Goal: Task Accomplishment & Management: Manage account settings

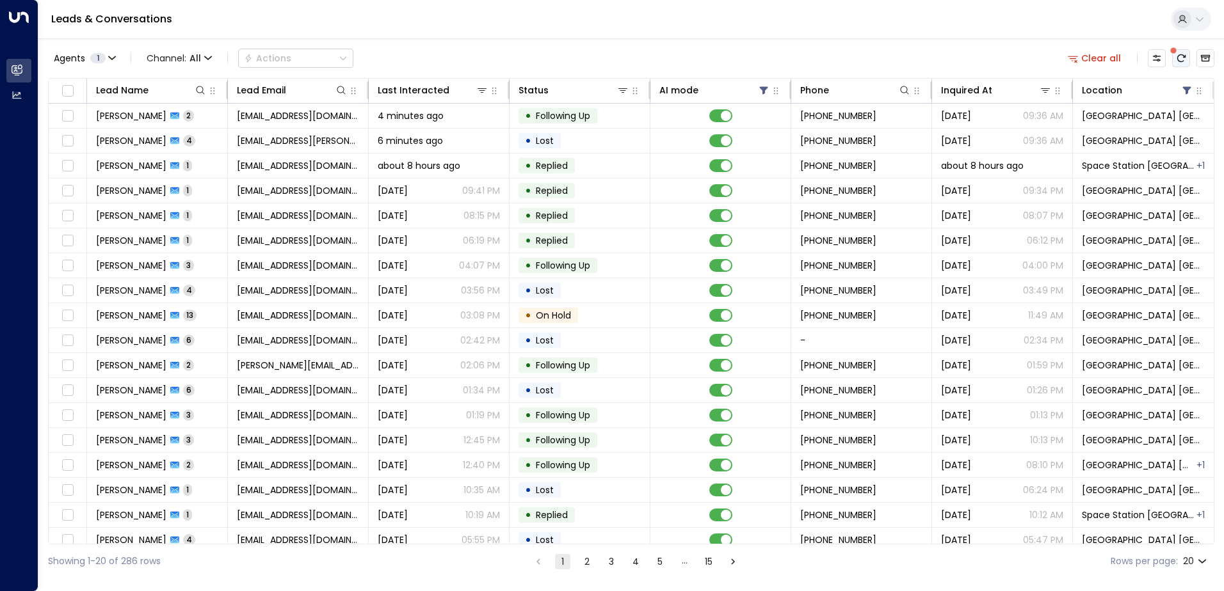
click at [1177, 57] on icon "There are new threads available. Refresh the grid to view the latest updates." at bounding box center [1181, 58] width 10 height 10
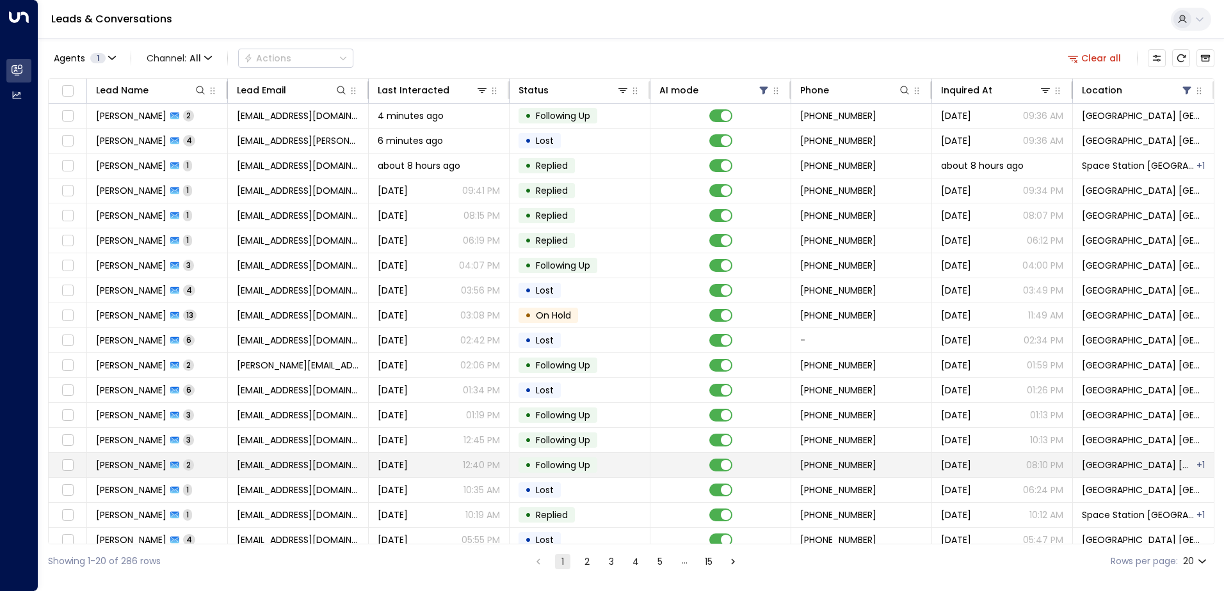
click at [267, 460] on span "[EMAIL_ADDRESS][DOMAIN_NAME]" at bounding box center [298, 465] width 122 height 13
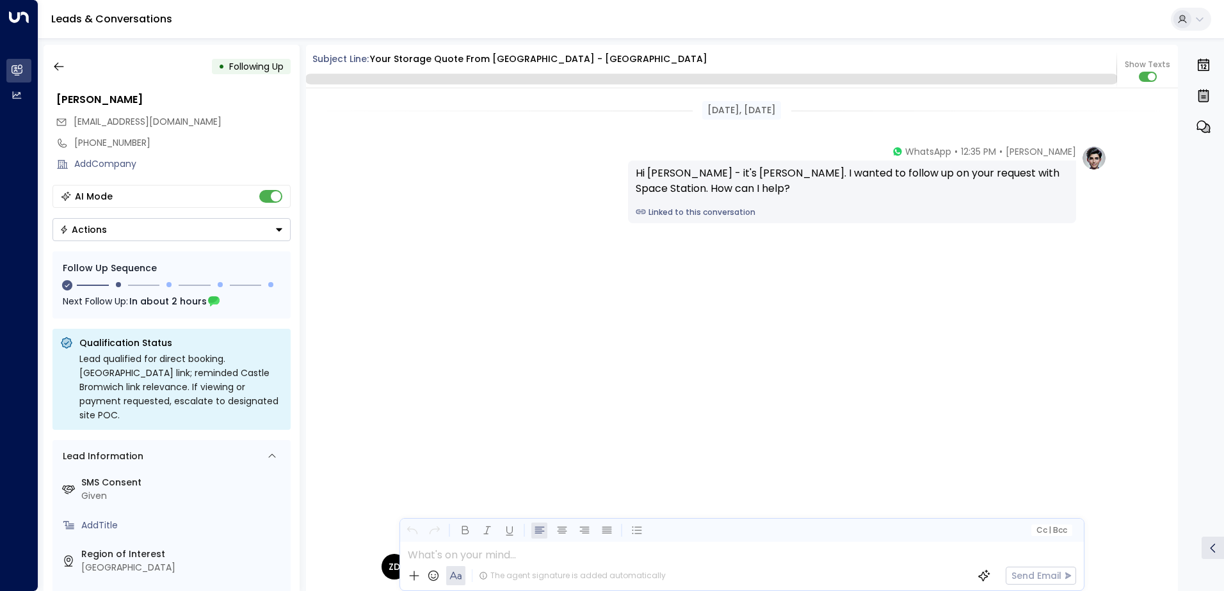
scroll to position [1561, 0]
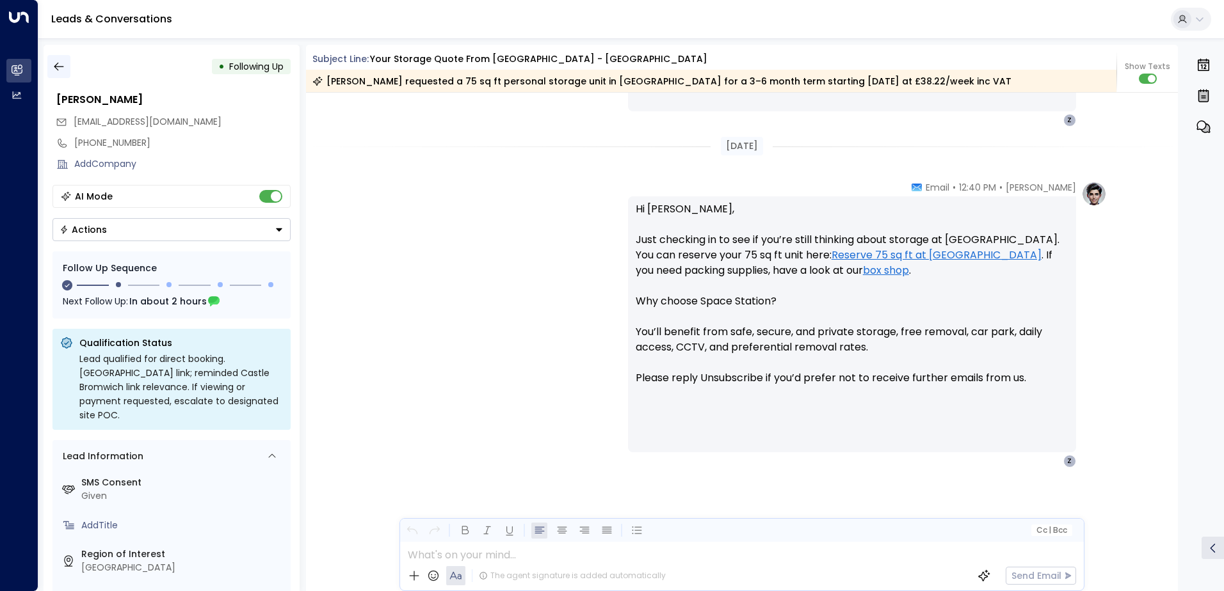
click at [62, 66] on icon "button" at bounding box center [58, 66] width 13 height 13
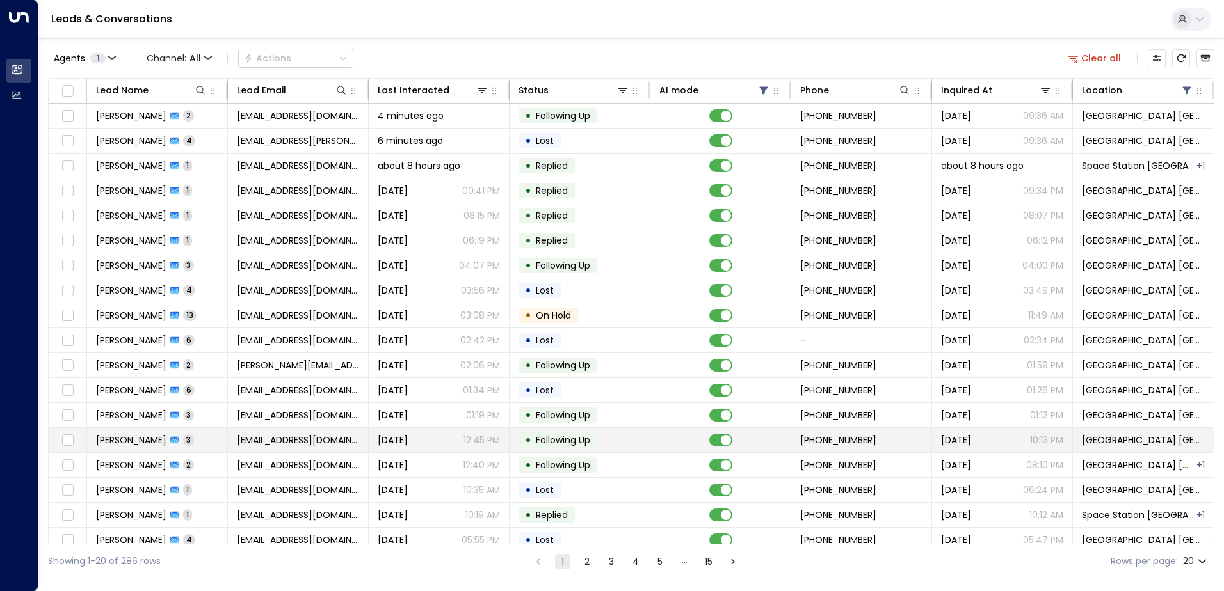
click at [312, 432] on td "[EMAIL_ADDRESS][DOMAIN_NAME]" at bounding box center [298, 440] width 141 height 24
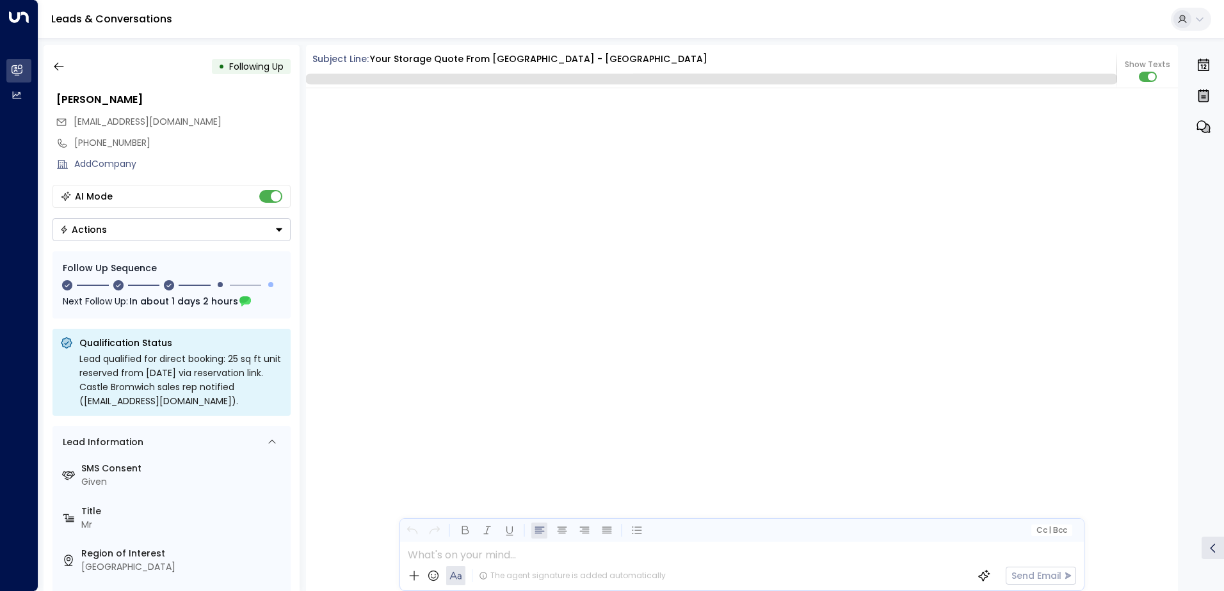
scroll to position [1502, 0]
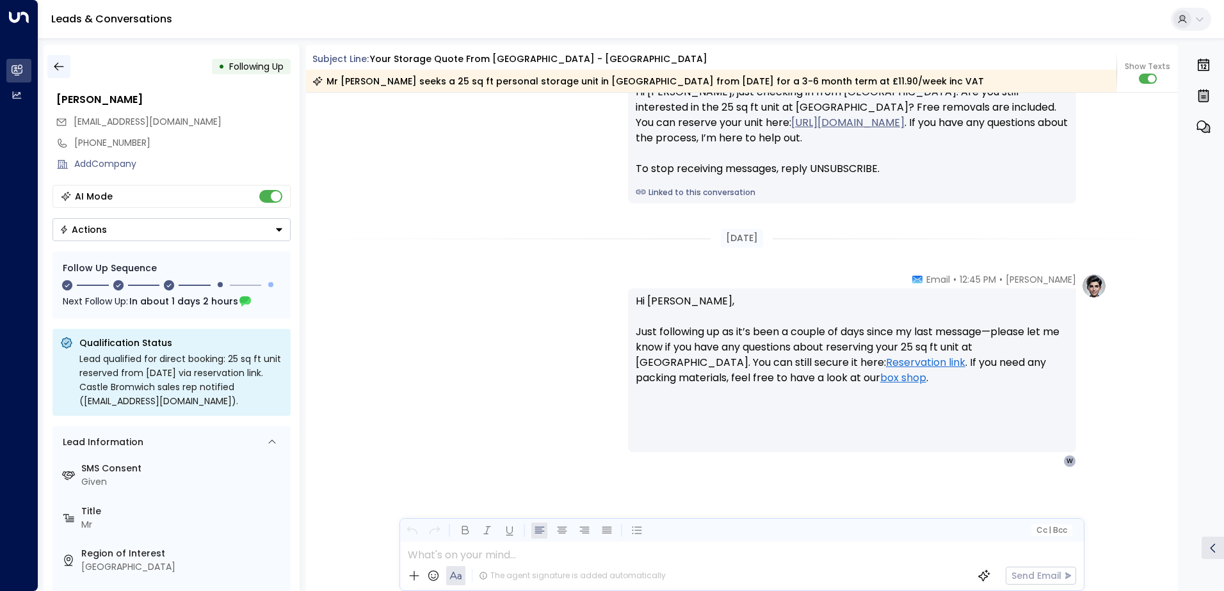
click at [63, 63] on icon "button" at bounding box center [58, 66] width 13 height 13
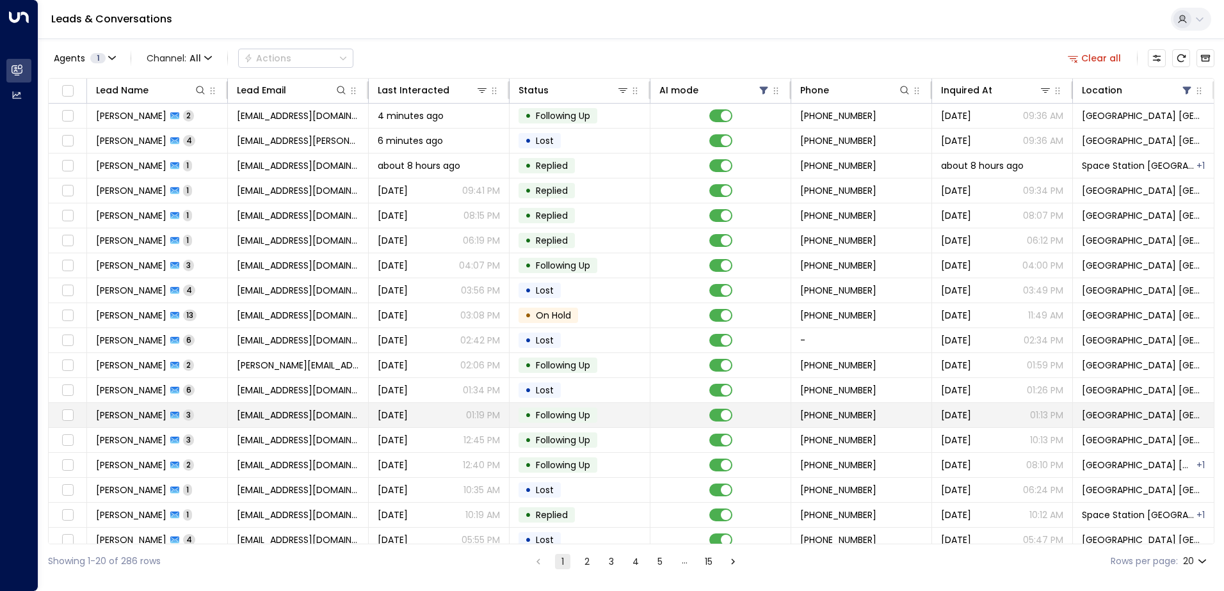
click at [277, 423] on td "[EMAIL_ADDRESS][DOMAIN_NAME]" at bounding box center [298, 415] width 141 height 24
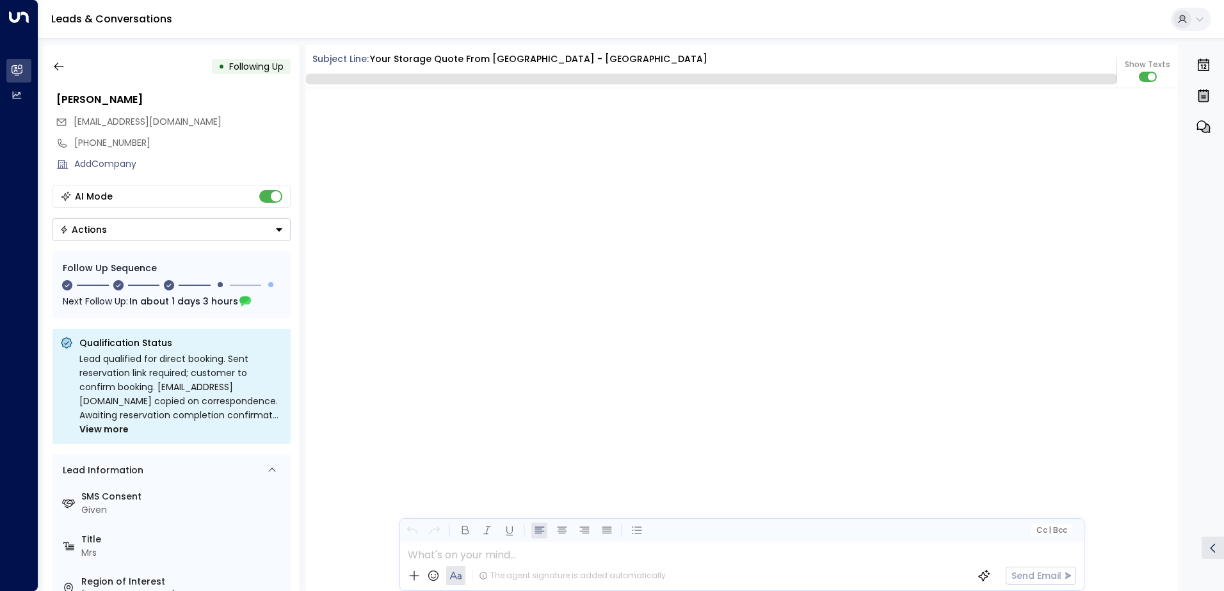
scroll to position [1471, 0]
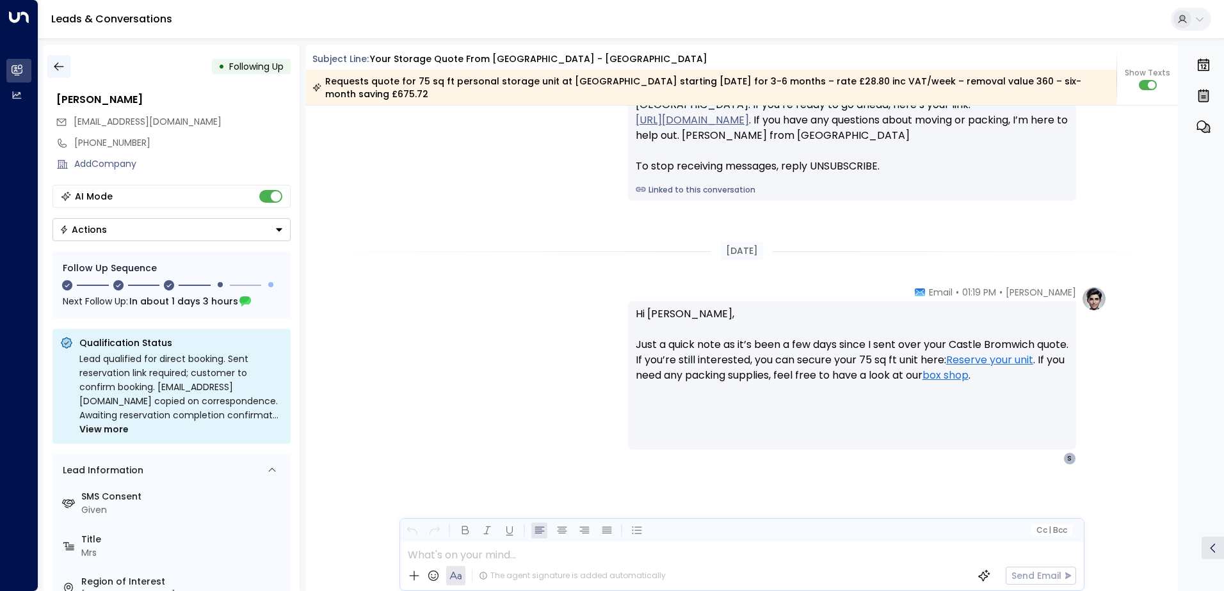
click at [58, 65] on icon "button" at bounding box center [58, 66] width 13 height 13
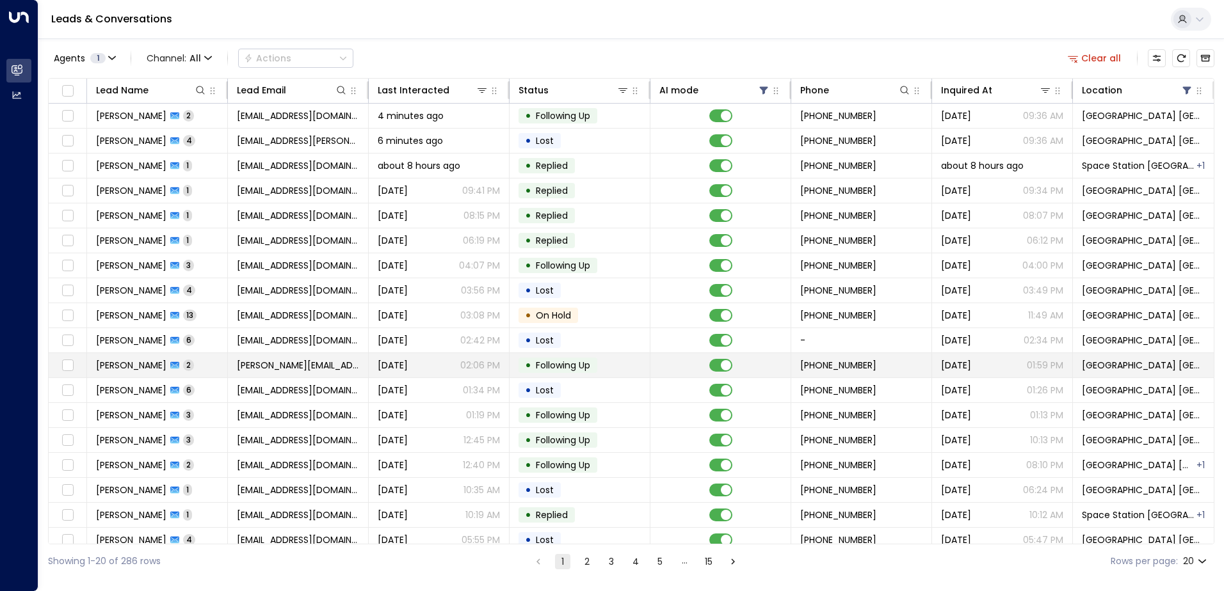
click at [308, 373] on td "[PERSON_NAME][EMAIL_ADDRESS][DOMAIN_NAME]" at bounding box center [298, 365] width 141 height 24
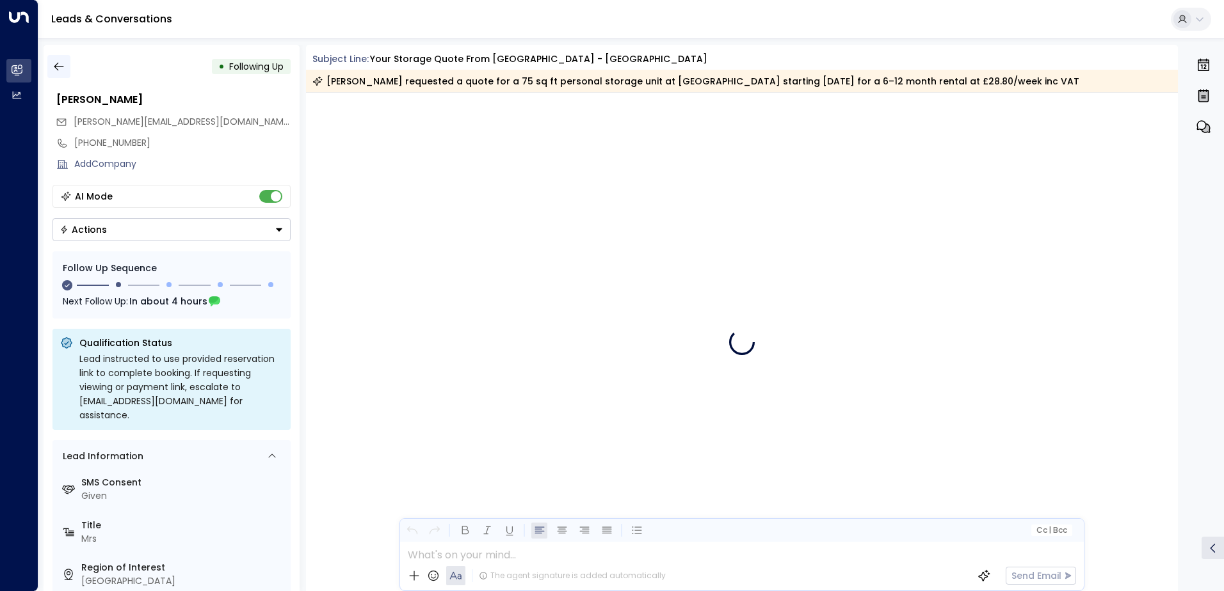
scroll to position [1046, 0]
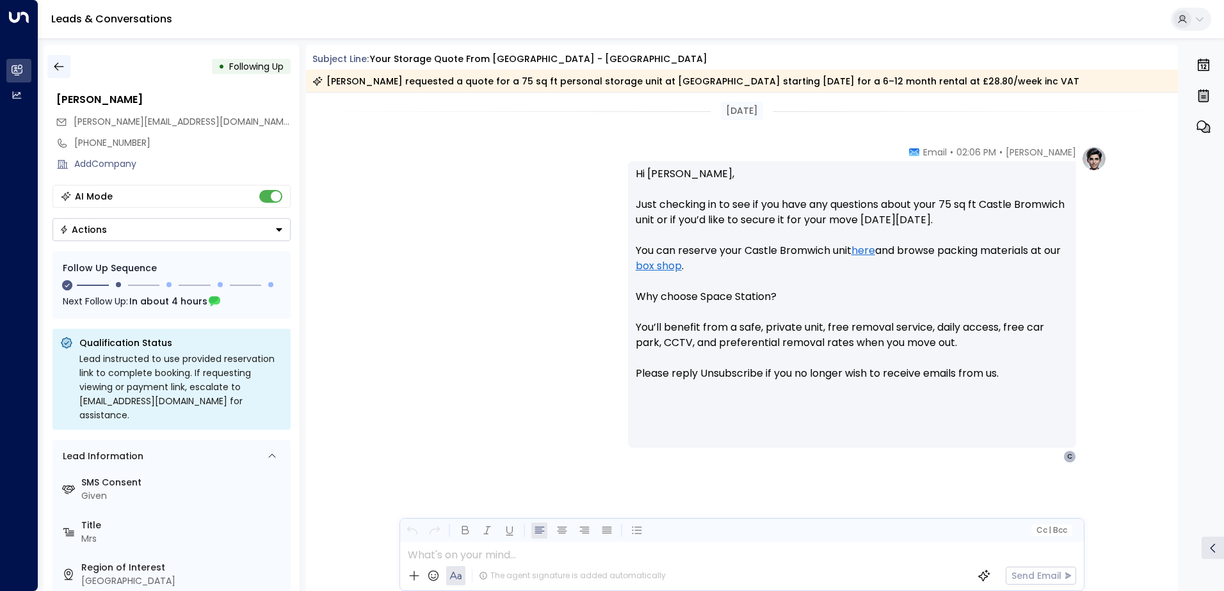
click at [60, 65] on icon "button" at bounding box center [58, 66] width 13 height 13
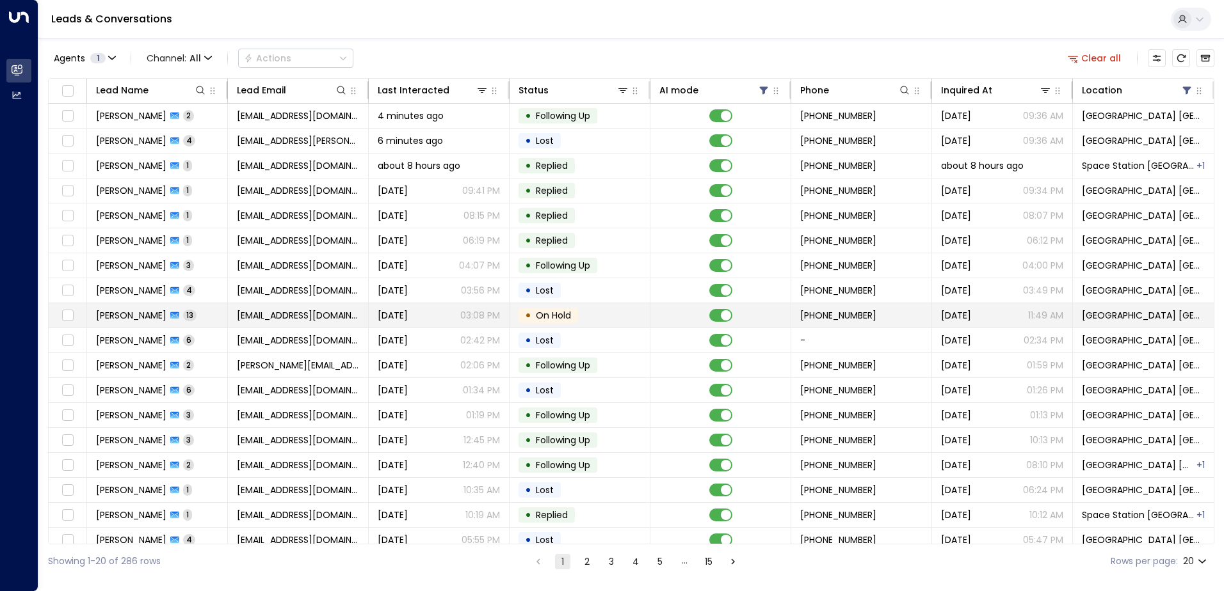
click at [298, 312] on span "[EMAIL_ADDRESS][DOMAIN_NAME]" at bounding box center [298, 315] width 122 height 13
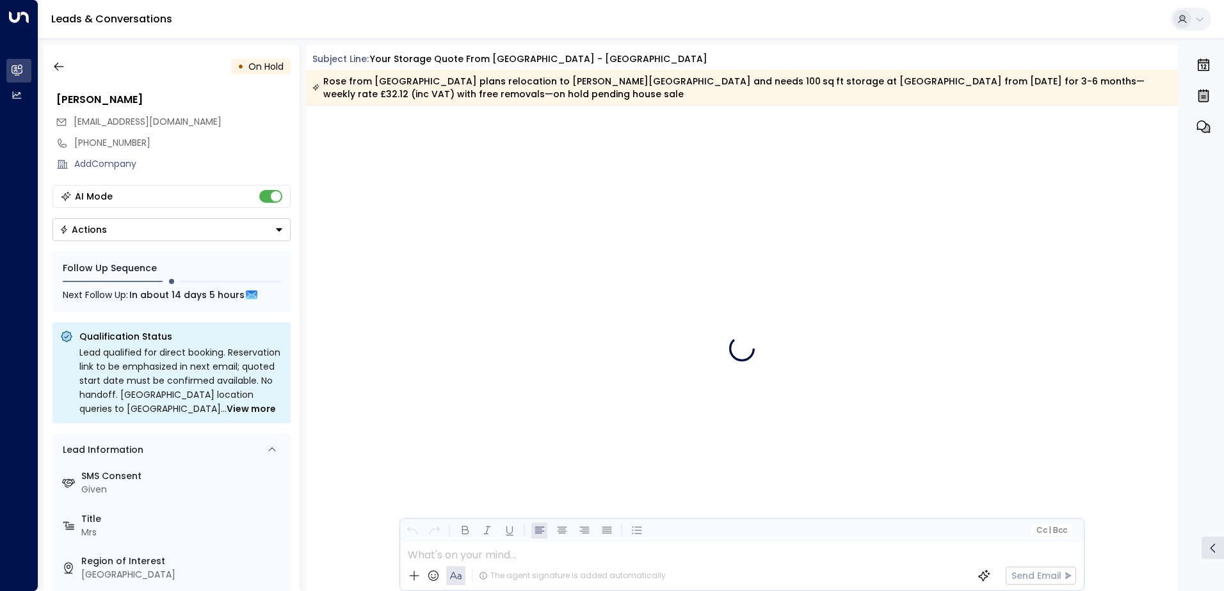
scroll to position [6234, 0]
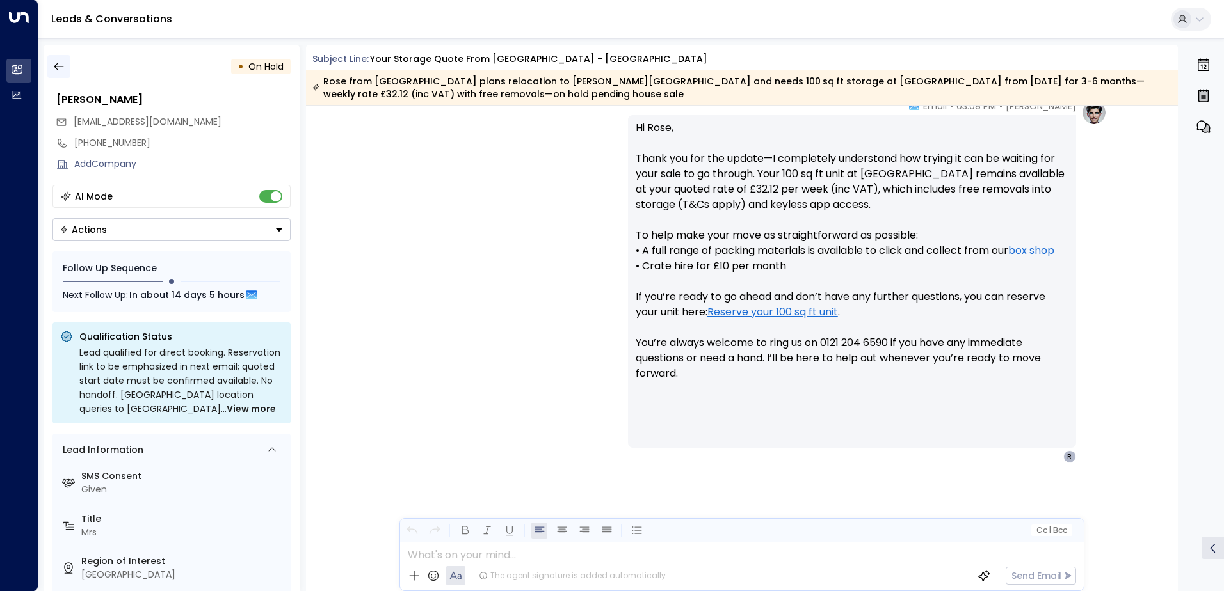
click at [61, 64] on icon "button" at bounding box center [58, 66] width 13 height 13
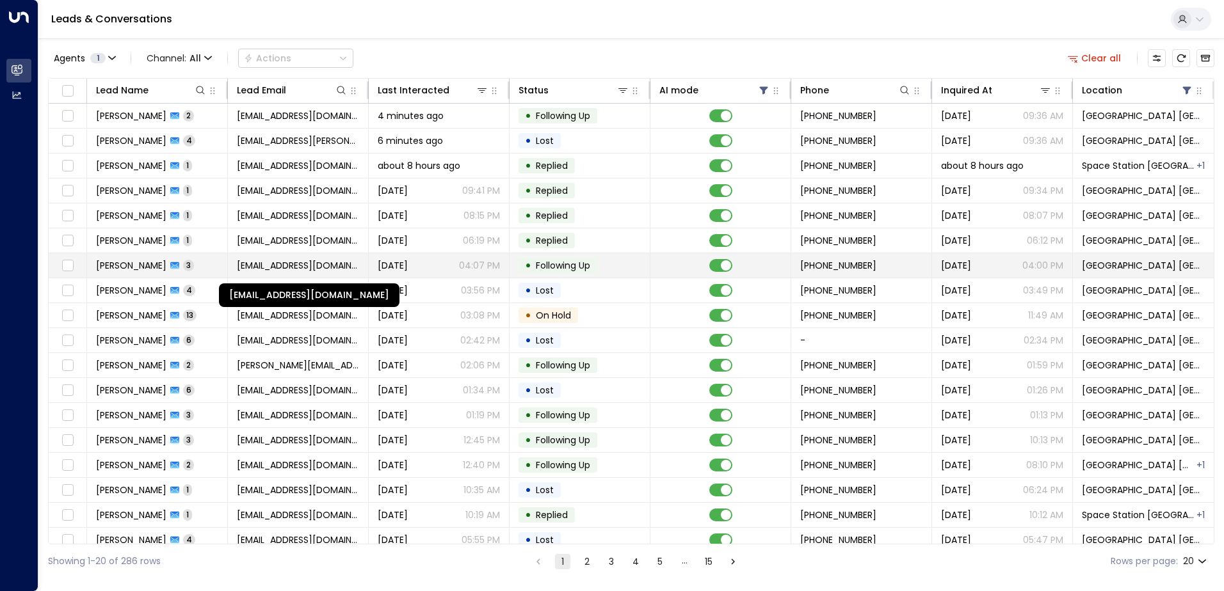
click at [351, 270] on span "[EMAIL_ADDRESS][DOMAIN_NAME]" at bounding box center [298, 265] width 122 height 13
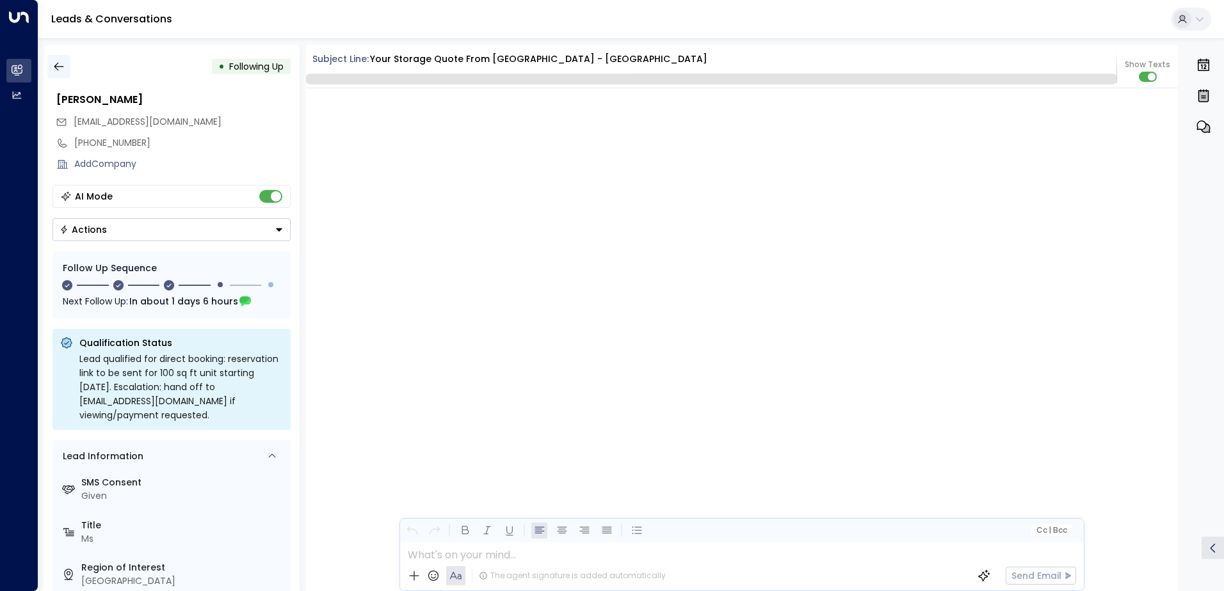
scroll to position [1441, 0]
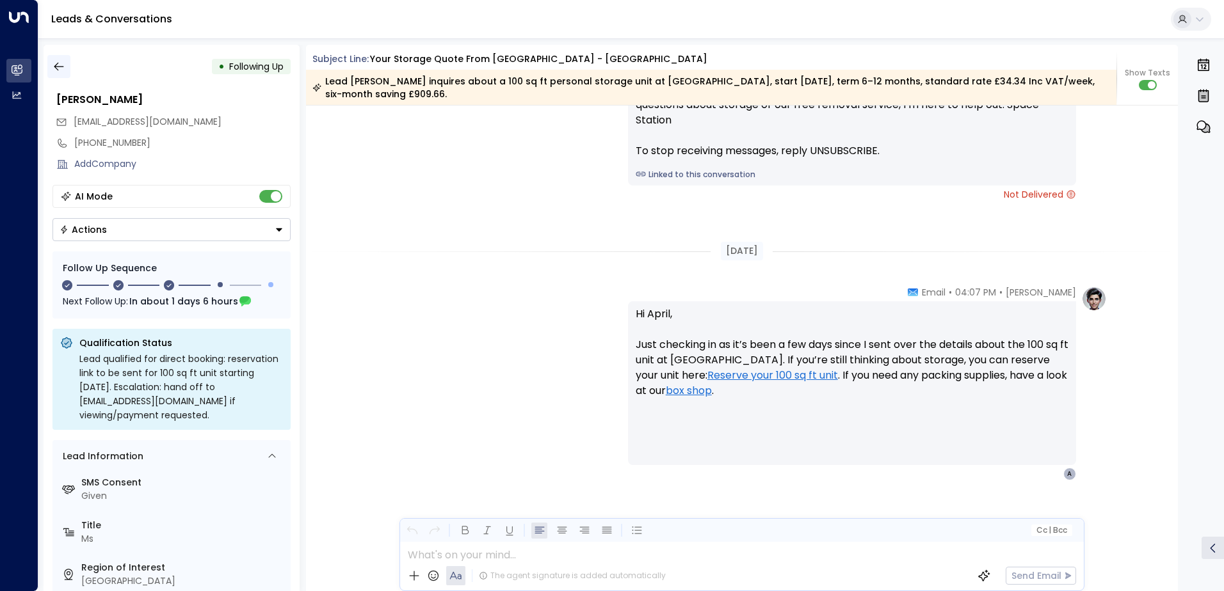
click at [59, 61] on icon "button" at bounding box center [58, 66] width 13 height 13
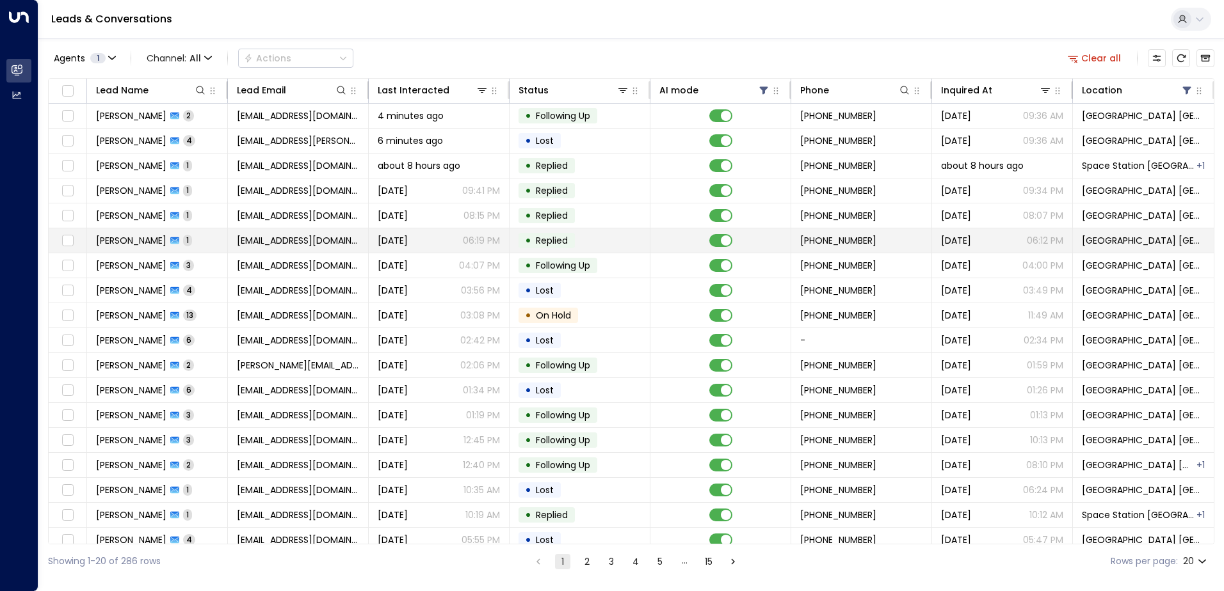
click at [246, 244] on span "[EMAIL_ADDRESS][DOMAIN_NAME]" at bounding box center [298, 240] width 122 height 13
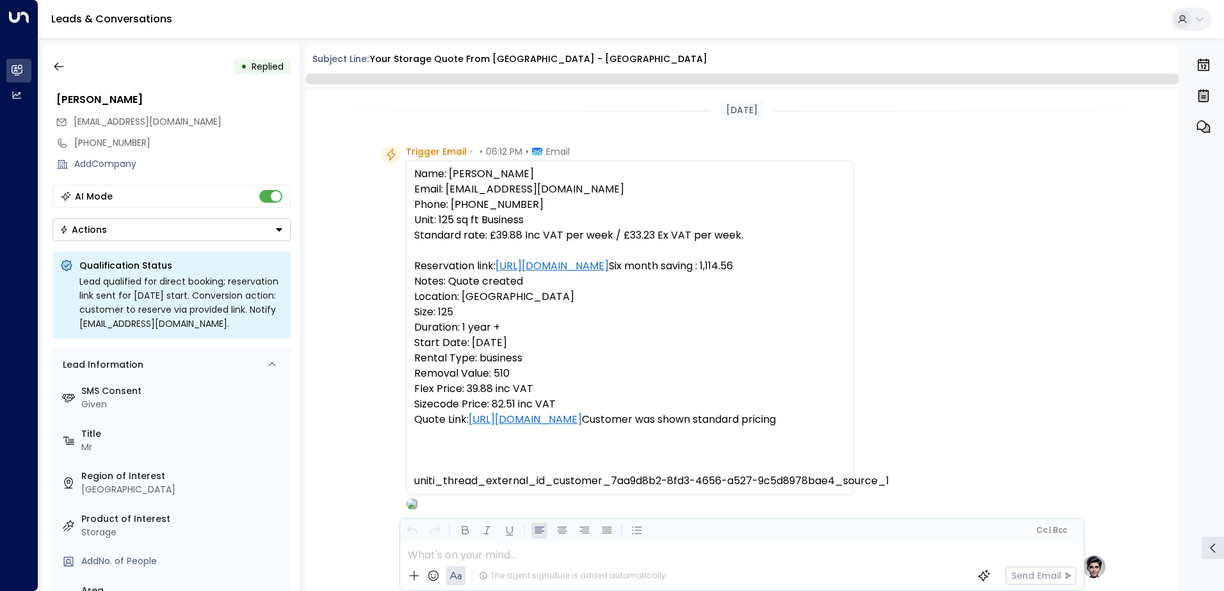
scroll to position [593, 0]
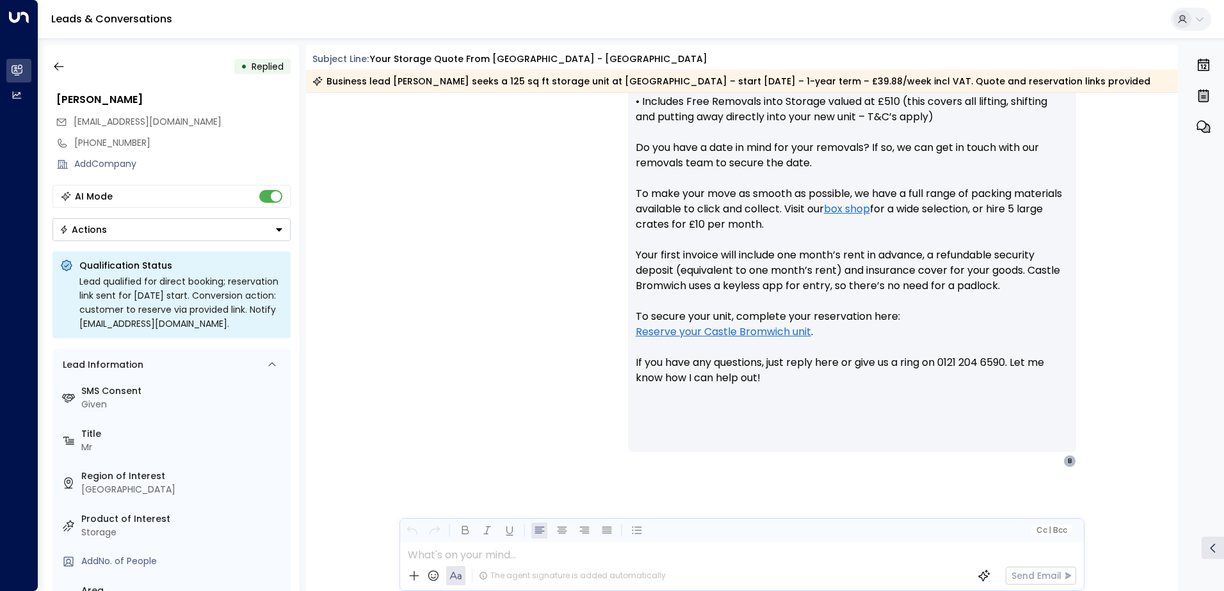
click at [103, 237] on button "Actions" at bounding box center [171, 229] width 238 height 23
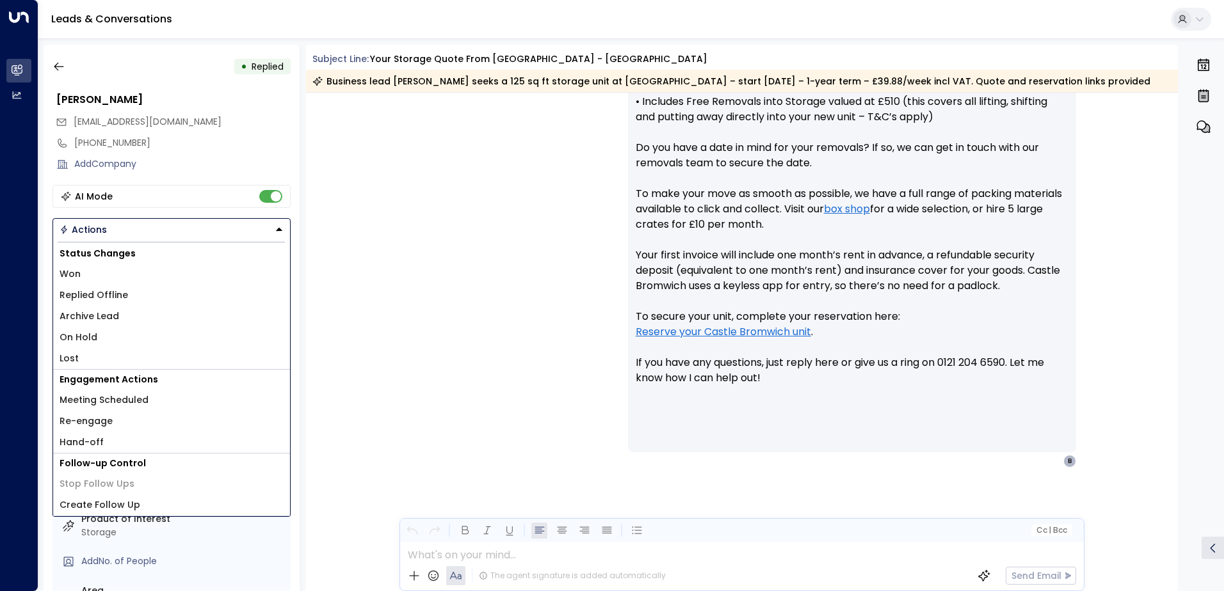
click at [75, 353] on span "Lost" at bounding box center [69, 358] width 19 height 13
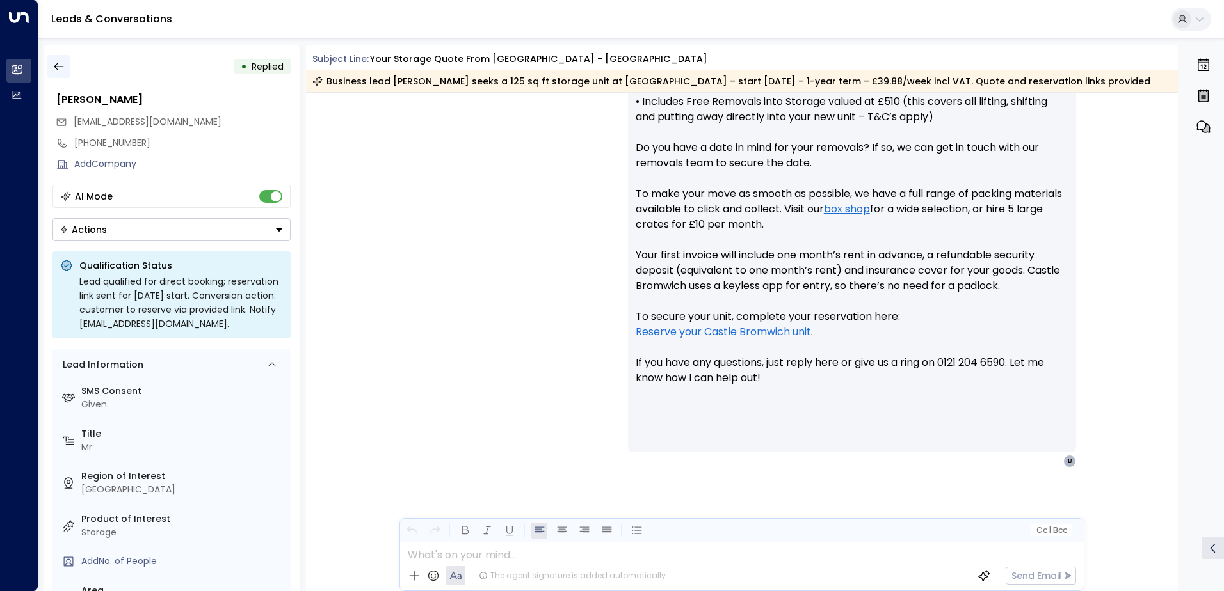
click at [58, 75] on button "button" at bounding box center [58, 66] width 23 height 23
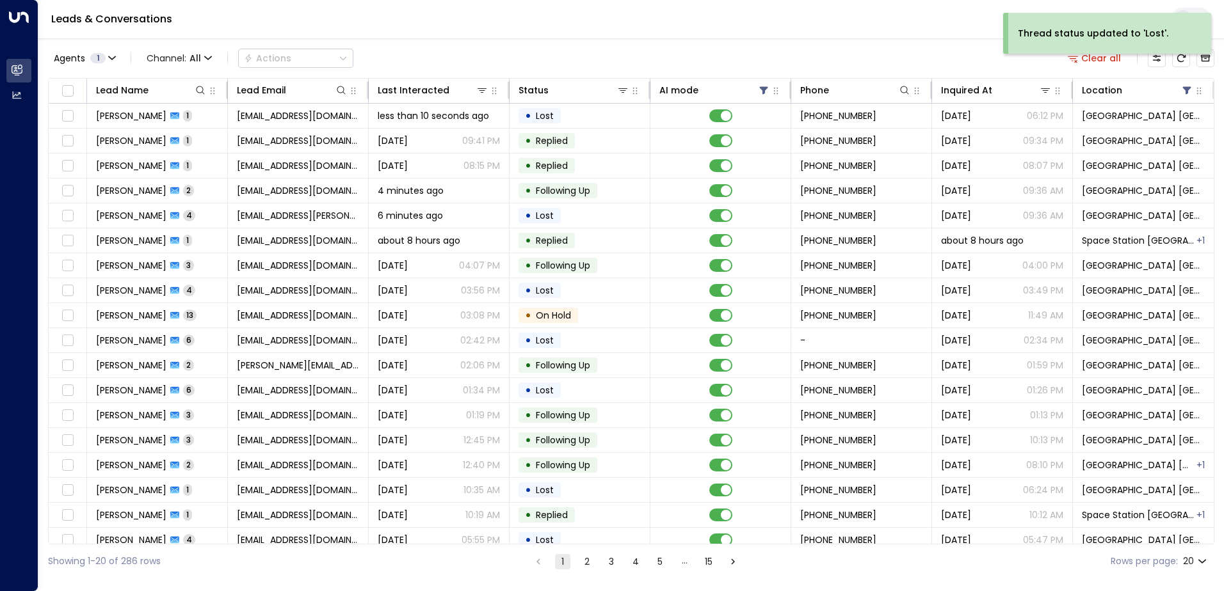
click at [245, 214] on span "[EMAIL_ADDRESS][PERSON_NAME][DOMAIN_NAME]" at bounding box center [298, 215] width 122 height 13
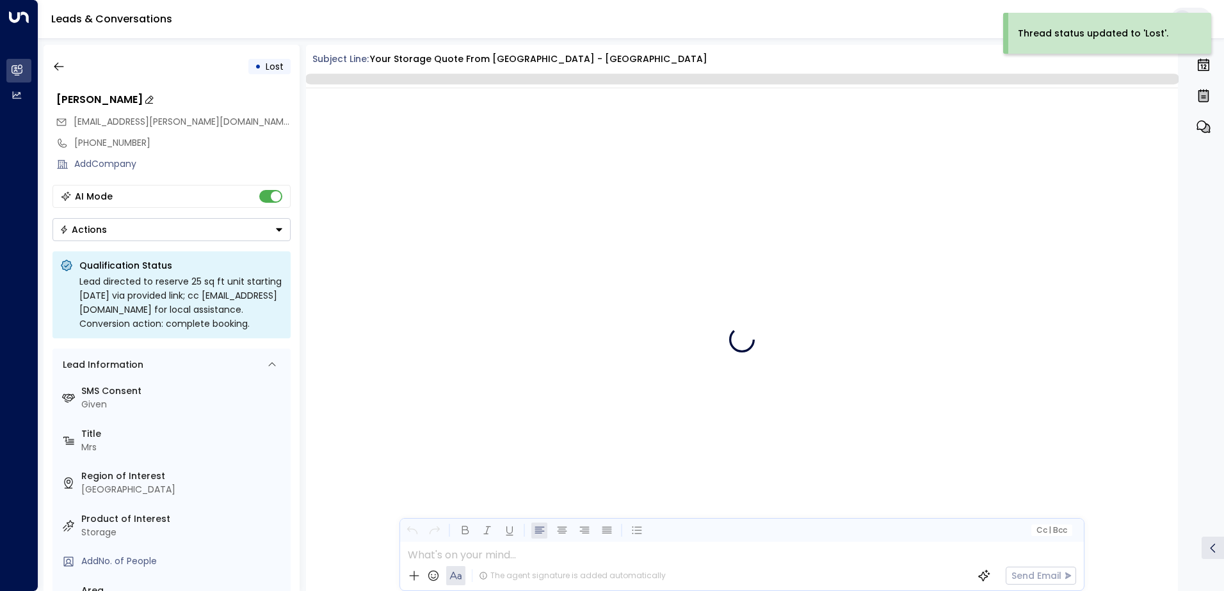
scroll to position [2803, 0]
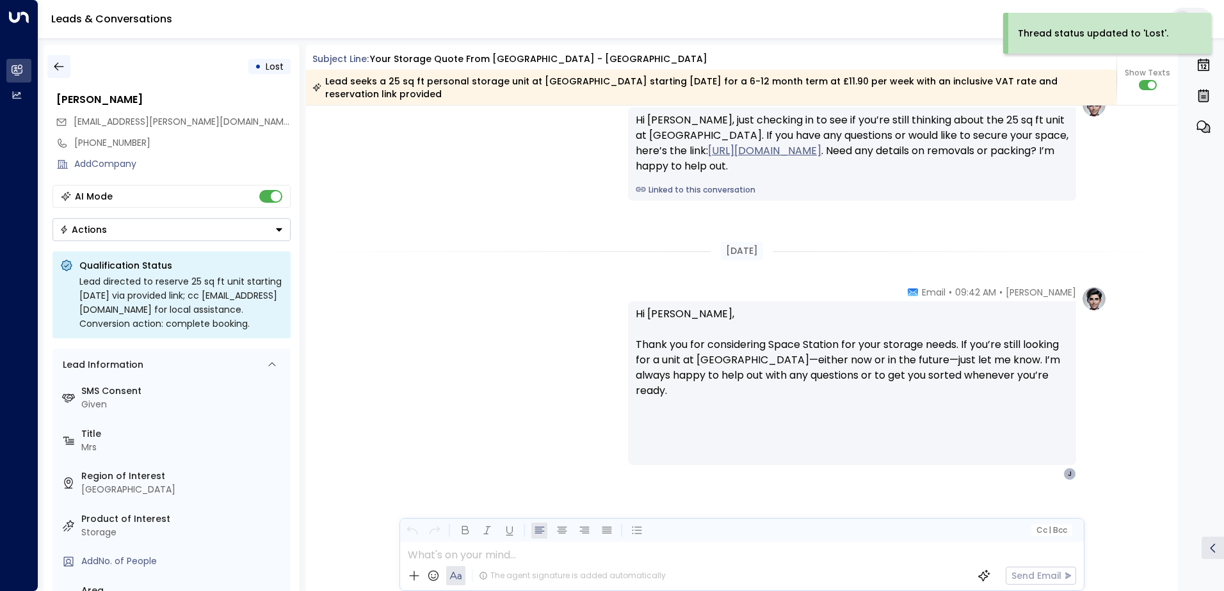
click at [58, 71] on icon "button" at bounding box center [58, 66] width 13 height 13
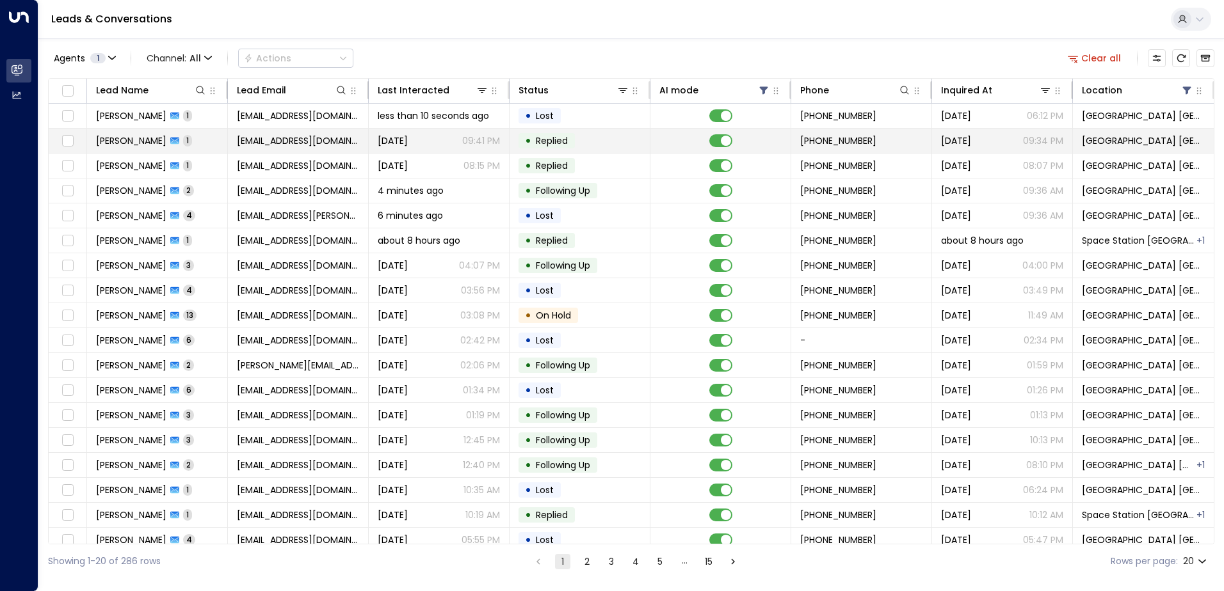
click at [306, 142] on span "[EMAIL_ADDRESS][DOMAIN_NAME]" at bounding box center [298, 140] width 122 height 13
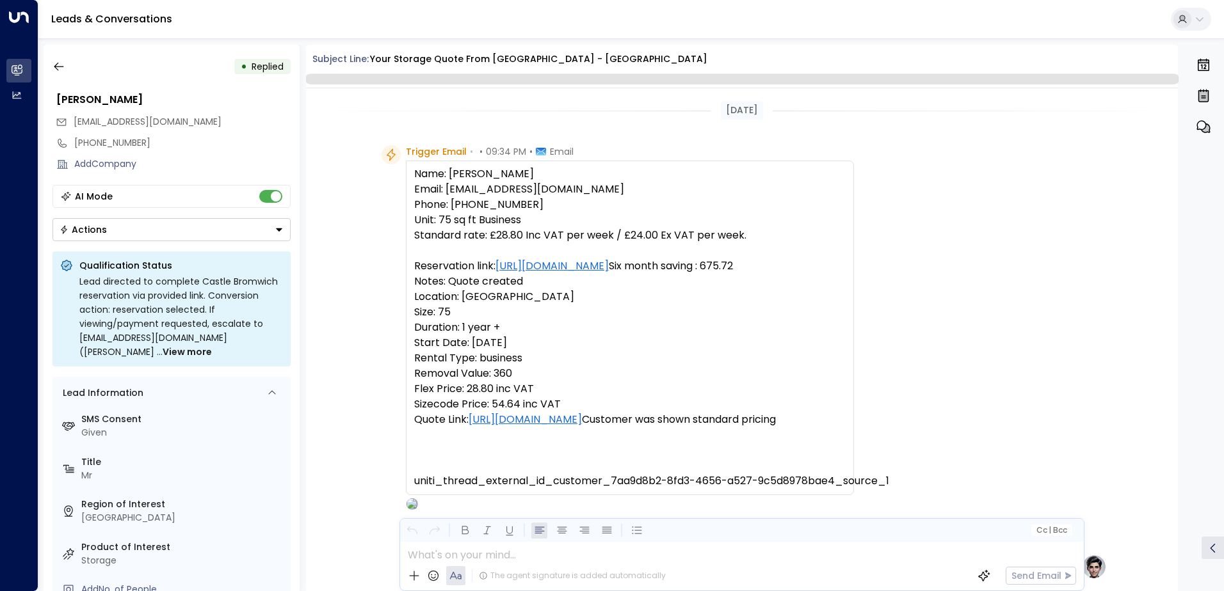
scroll to position [470, 0]
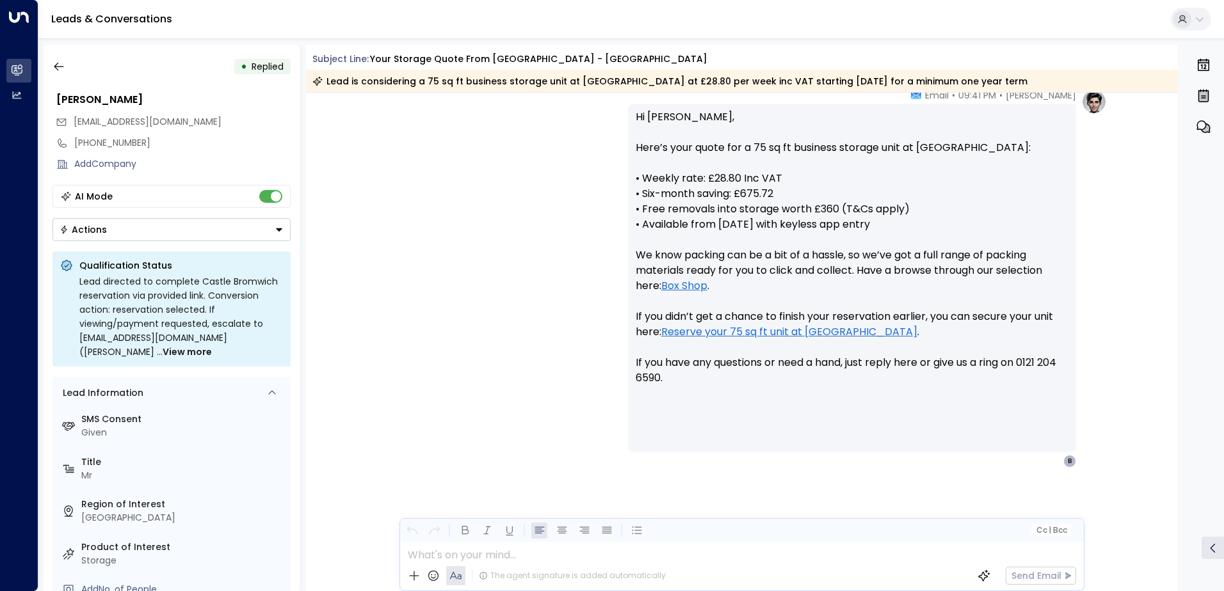
click at [124, 226] on button "Actions" at bounding box center [171, 229] width 238 height 23
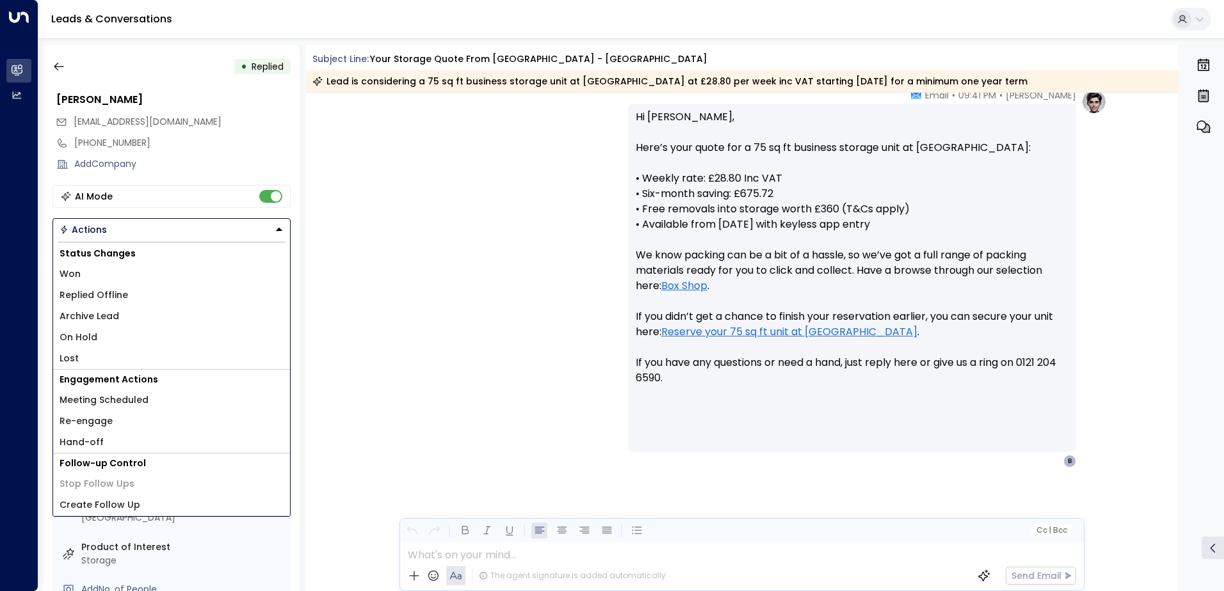
click at [80, 360] on li "Lost" at bounding box center [171, 358] width 237 height 21
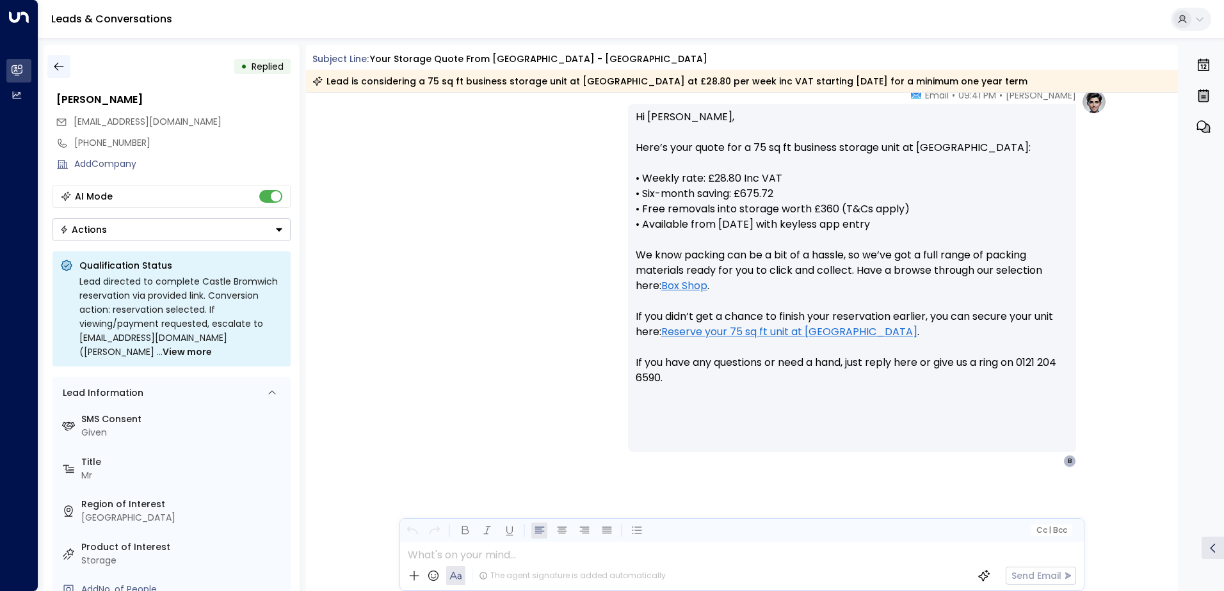
click at [66, 76] on button "button" at bounding box center [58, 66] width 23 height 23
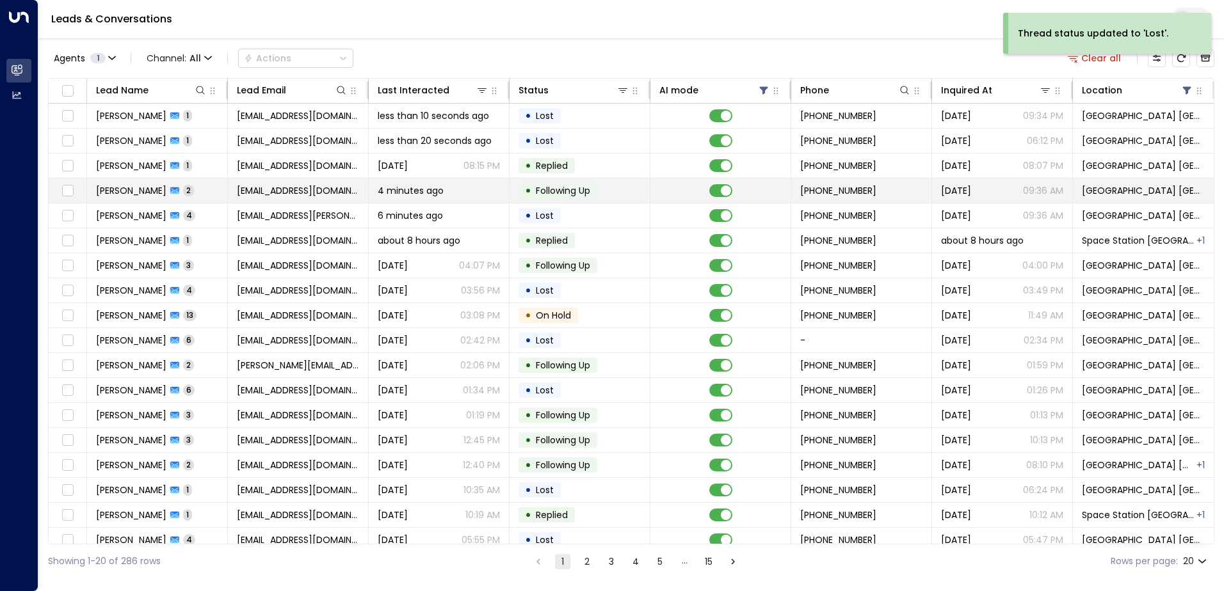
click at [266, 195] on span "[EMAIL_ADDRESS][DOMAIN_NAME]" at bounding box center [298, 190] width 122 height 13
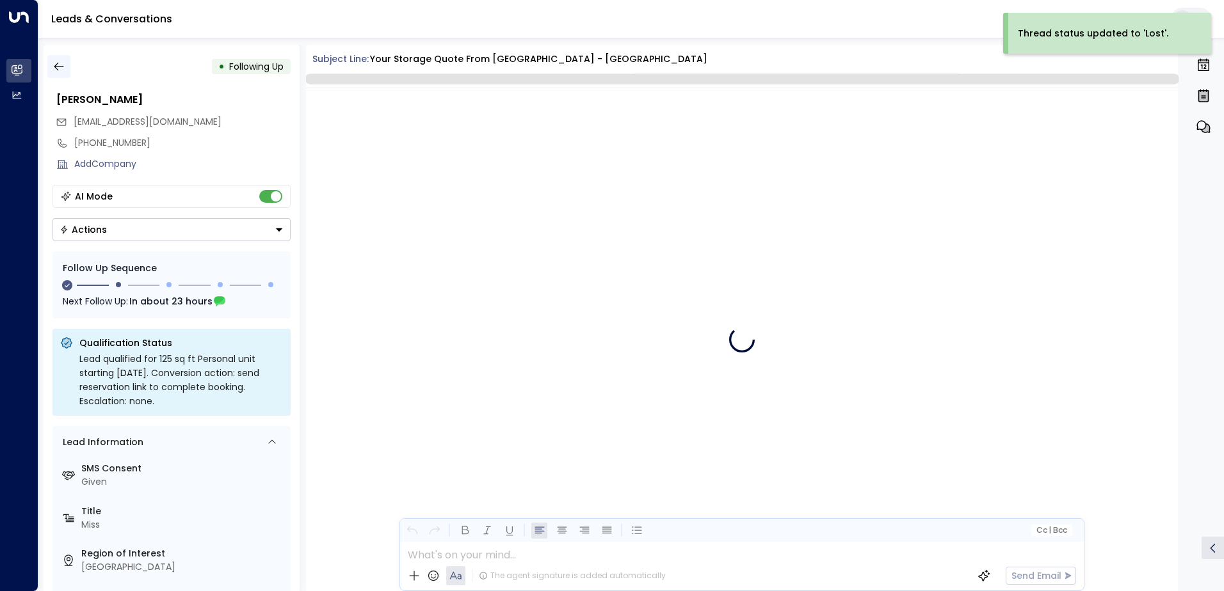
scroll to position [995, 0]
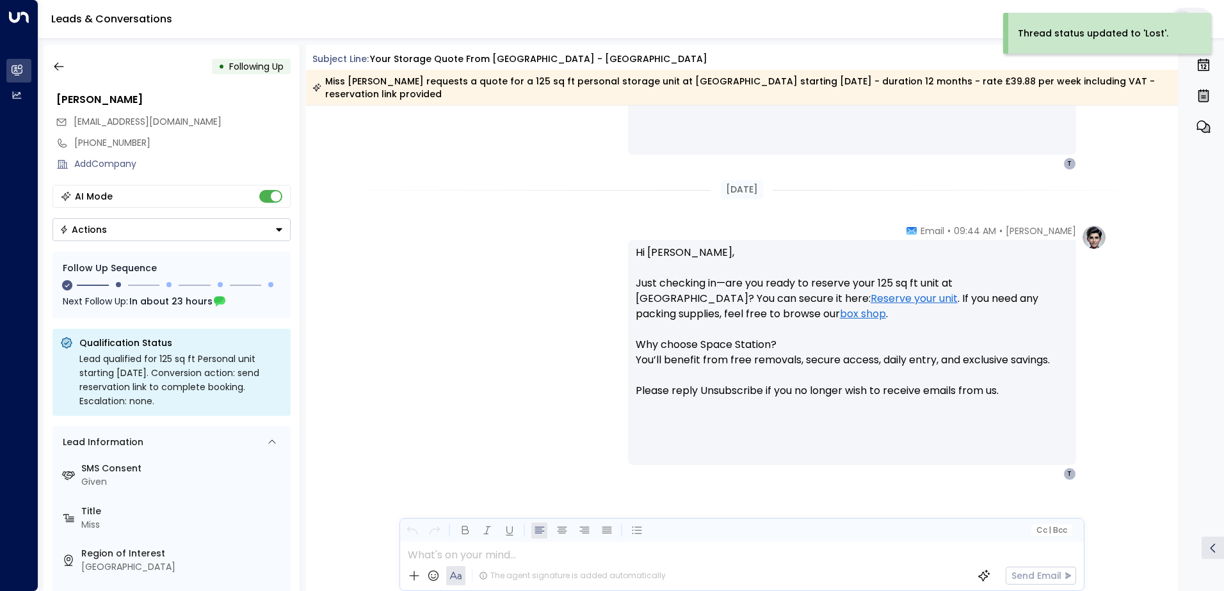
click at [66, 79] on div "• Following Up [PERSON_NAME] [EMAIL_ADDRESS][DOMAIN_NAME] [PHONE_NUMBER] Add Co…" at bounding box center [172, 318] width 256 height 547
click at [56, 71] on icon "button" at bounding box center [58, 66] width 13 height 13
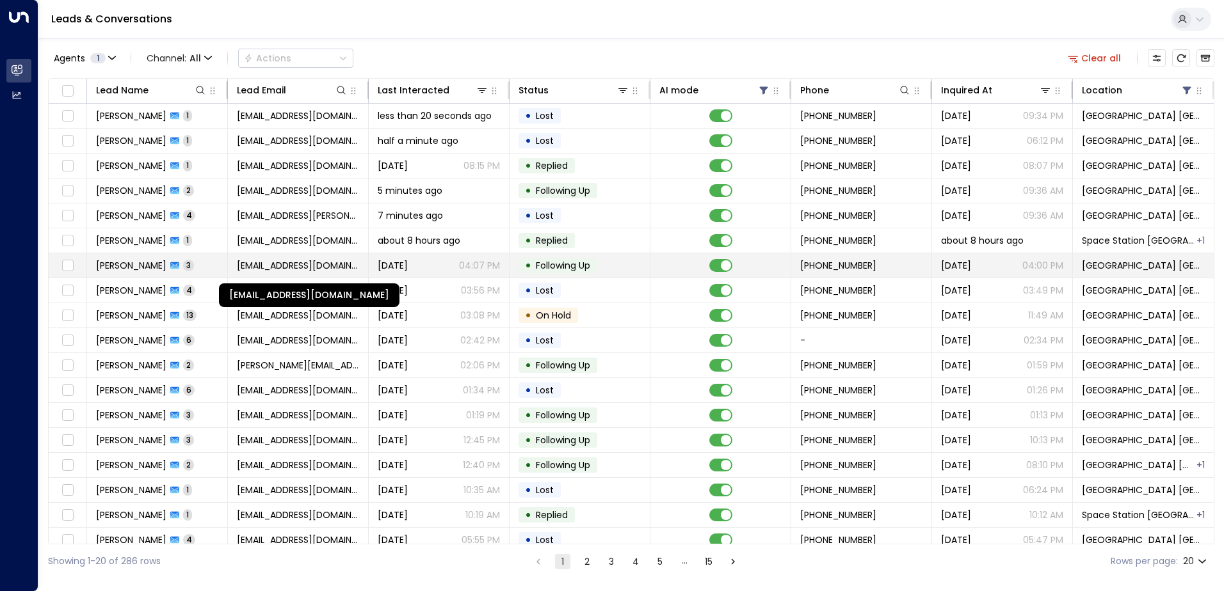
click at [284, 268] on span "[EMAIL_ADDRESS][DOMAIN_NAME]" at bounding box center [298, 265] width 122 height 13
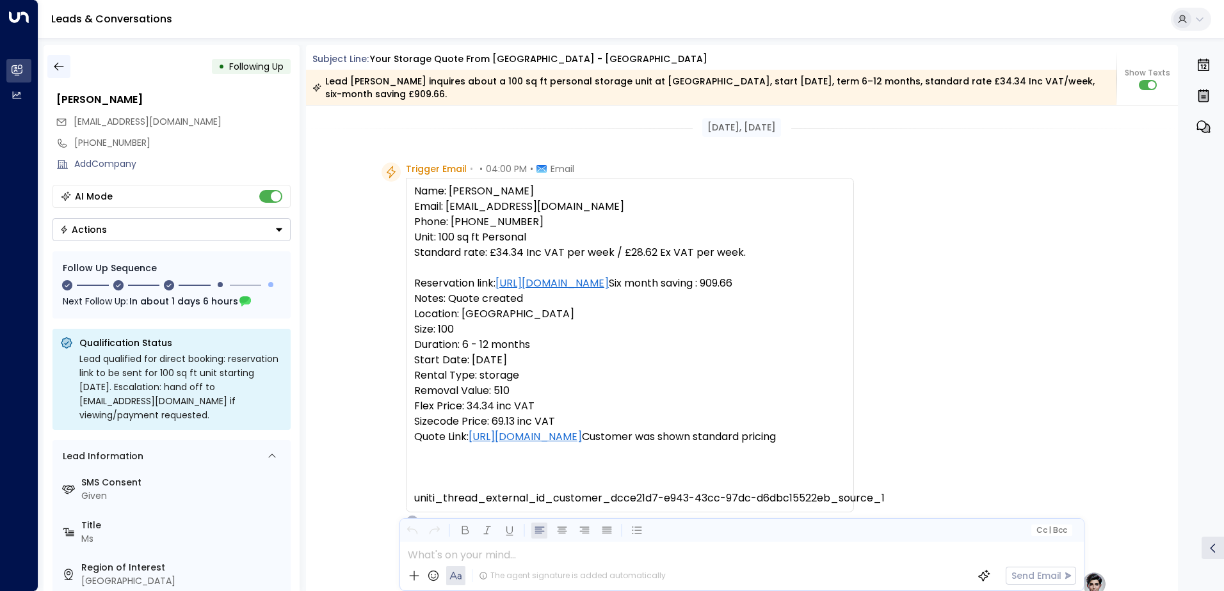
click at [60, 65] on icon "button" at bounding box center [58, 66] width 13 height 13
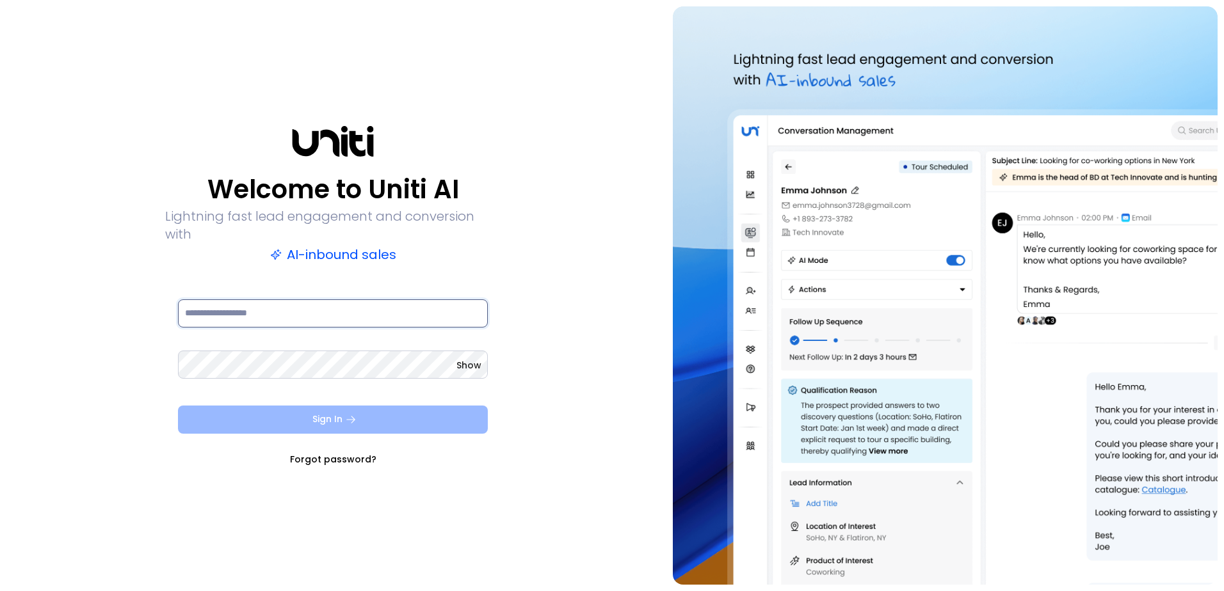
type input "**********"
click at [317, 414] on button "Sign In" at bounding box center [333, 420] width 310 height 28
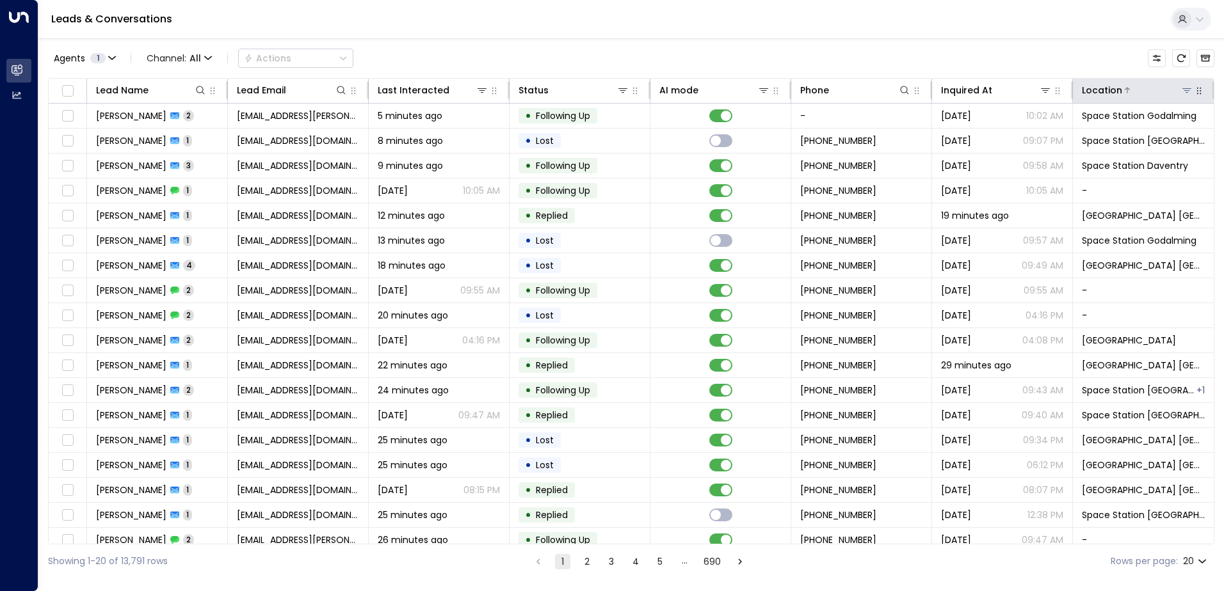
click at [1181, 88] on icon at bounding box center [1186, 90] width 10 height 10
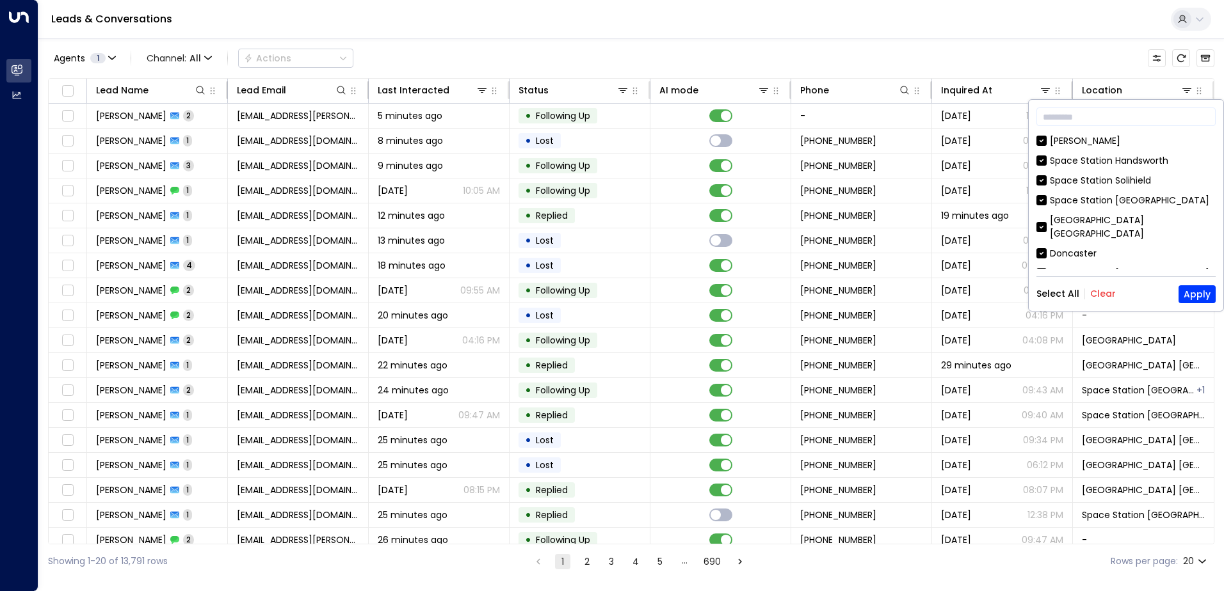
click at [1112, 291] on div "Select All Clear Apply" at bounding box center [1125, 294] width 179 height 18
drag, startPoint x: 1094, startPoint y: 301, endPoint x: 1105, endPoint y: 289, distance: 16.8
click at [1094, 301] on div "Select All Clear Apply" at bounding box center [1125, 294] width 179 height 18
click at [1105, 289] on button "Clear" at bounding box center [1103, 294] width 26 height 10
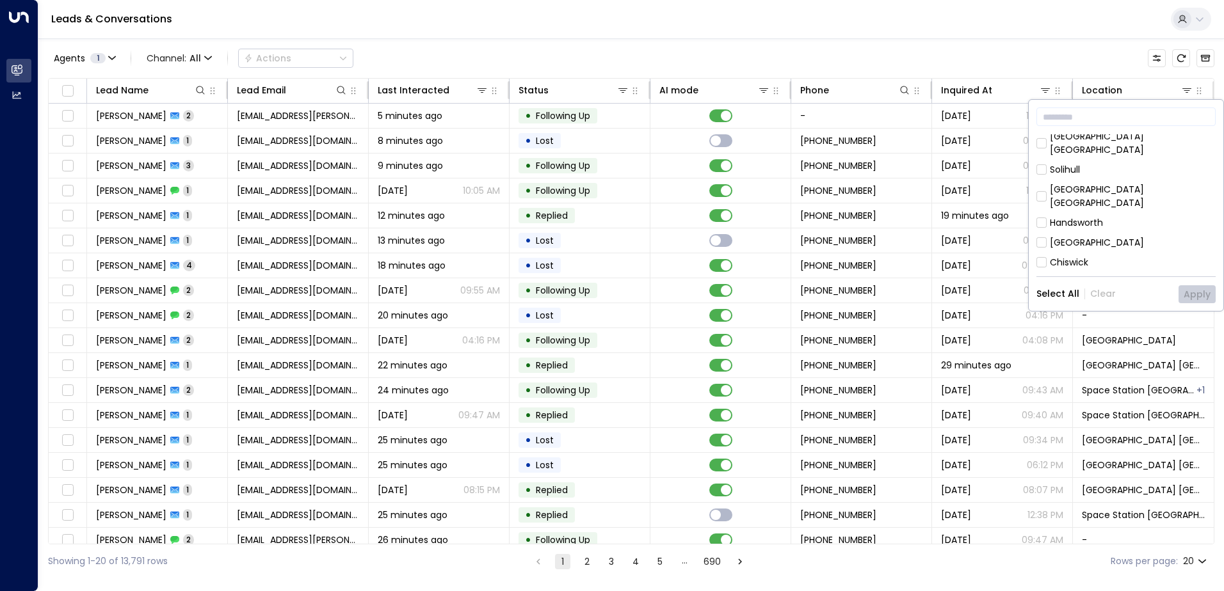
scroll to position [192, 0]
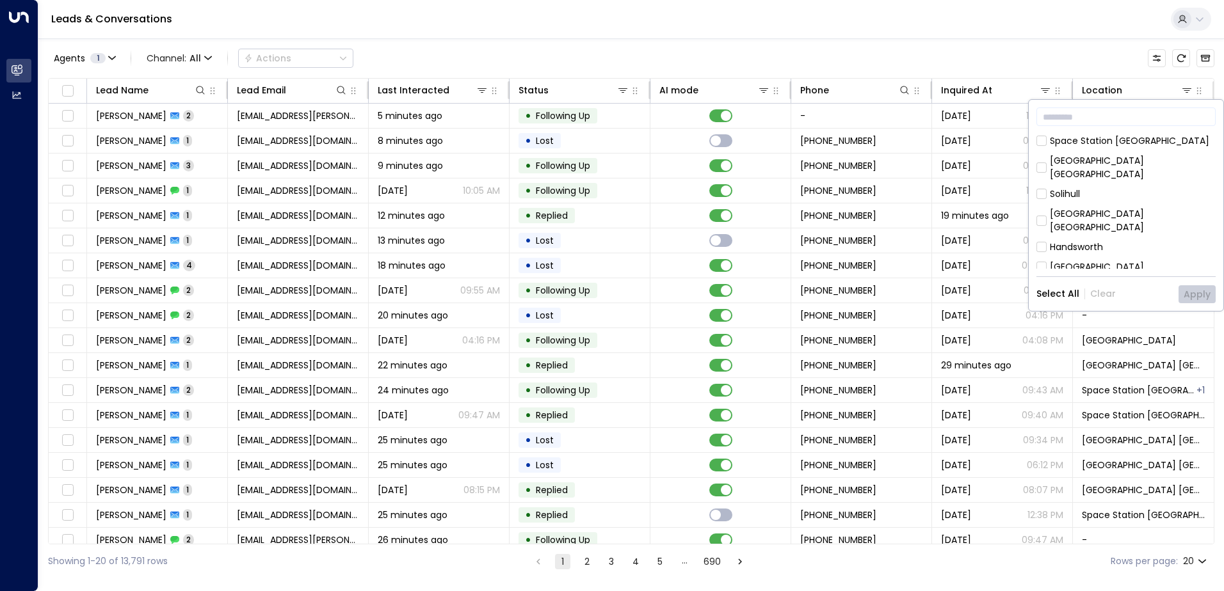
click at [1111, 207] on div "[GEOGRAPHIC_DATA] [GEOGRAPHIC_DATA]" at bounding box center [1133, 220] width 166 height 27
click at [1185, 291] on button "Apply" at bounding box center [1196, 294] width 37 height 18
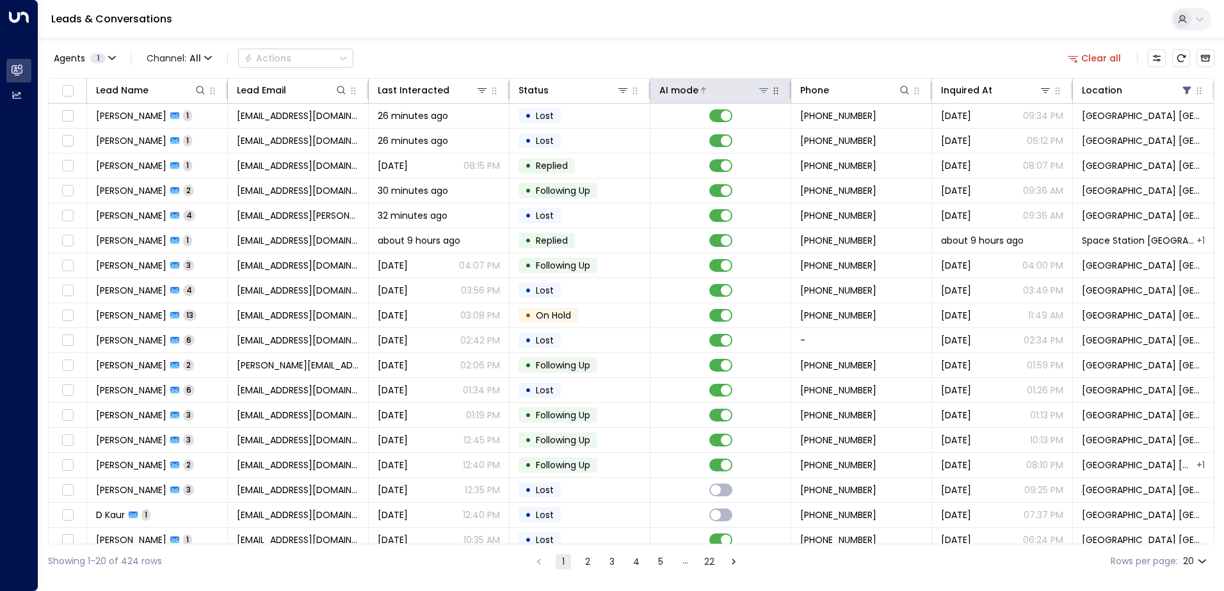
click at [759, 89] on icon at bounding box center [763, 90] width 9 height 4
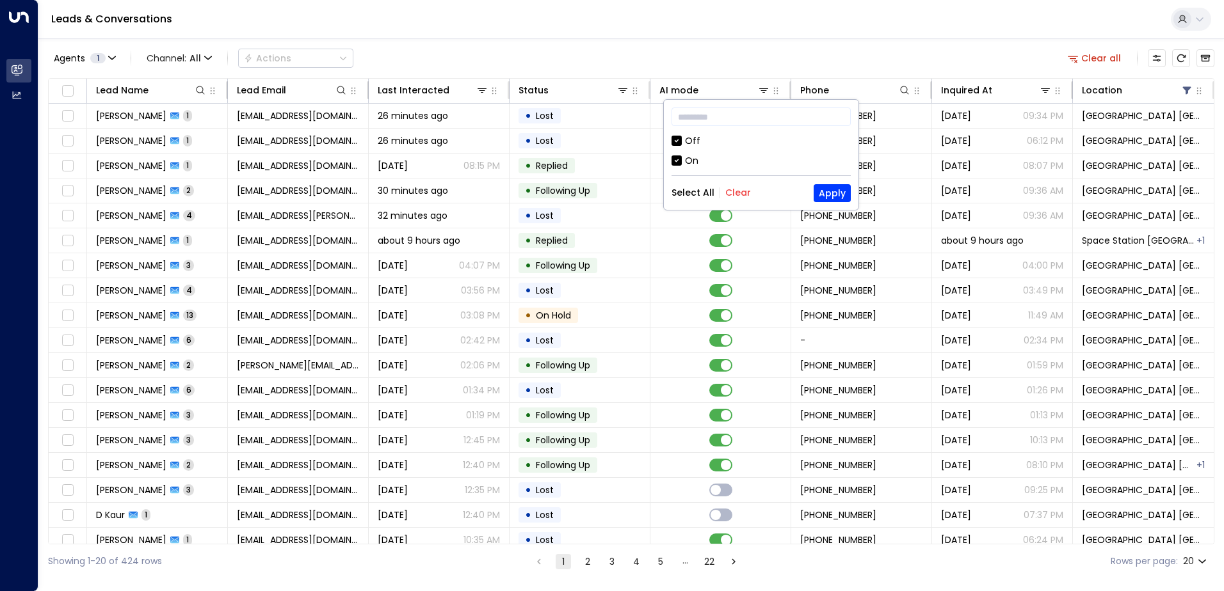
click at [684, 141] on div "Off" at bounding box center [760, 140] width 179 height 13
click at [830, 192] on button "Apply" at bounding box center [831, 193] width 37 height 18
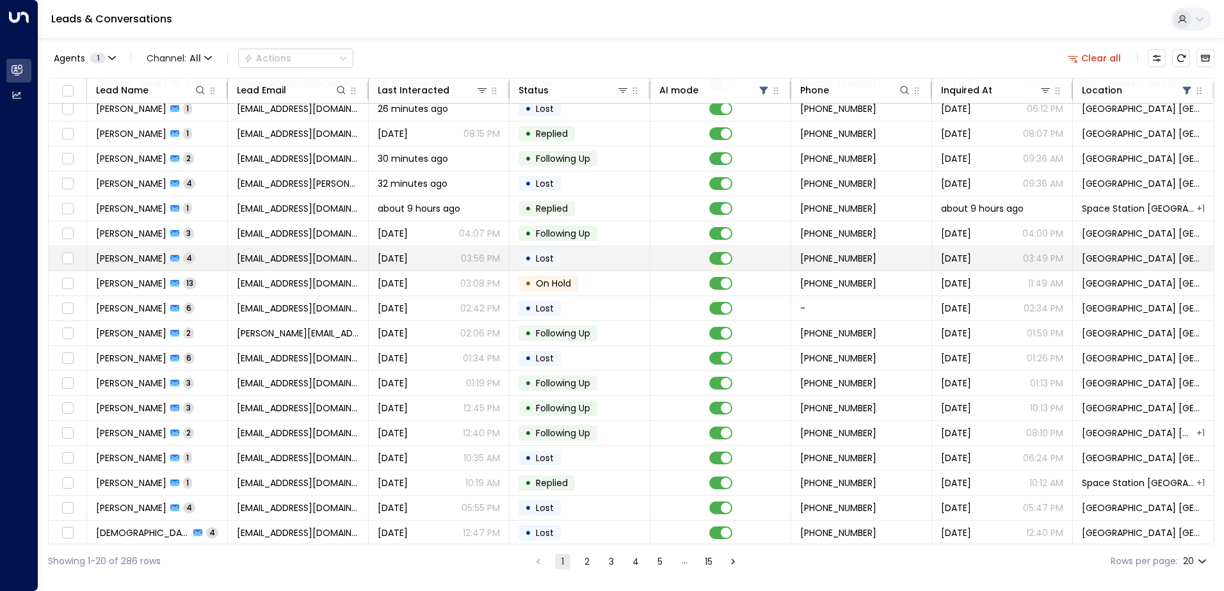
scroll to position [63, 0]
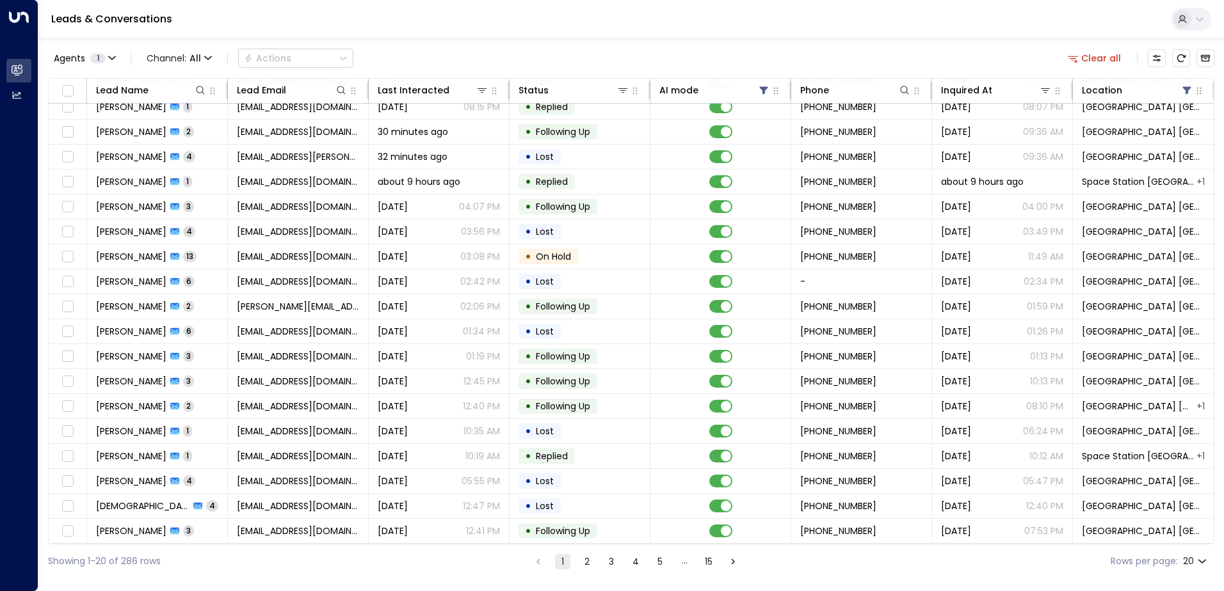
click at [588, 561] on button "2" at bounding box center [586, 561] width 15 height 15
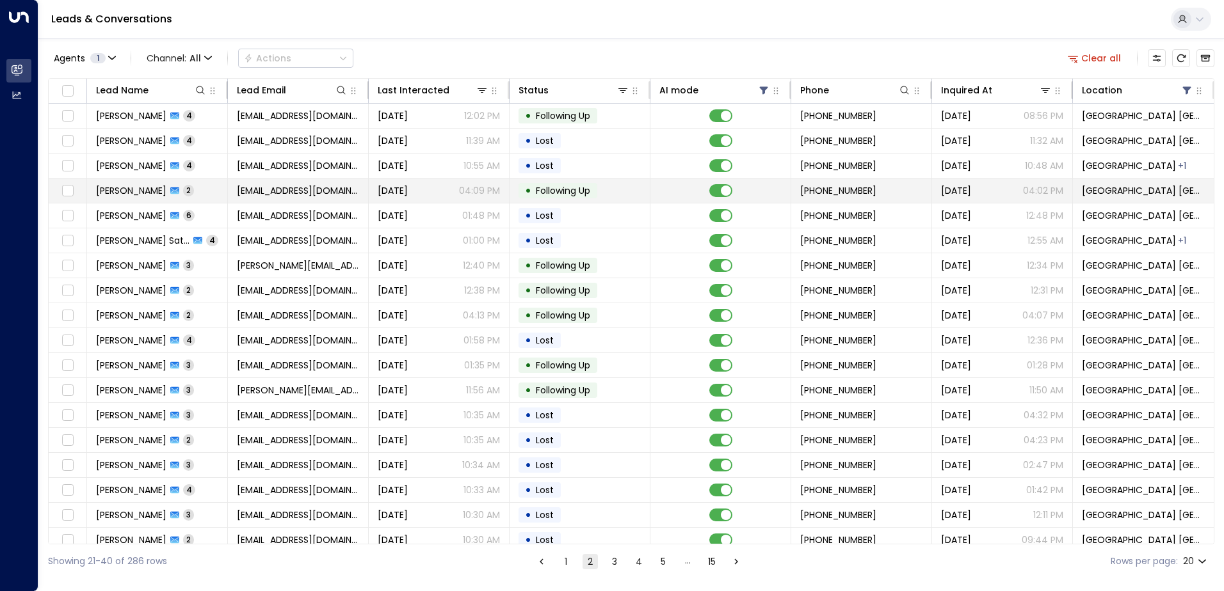
click at [365, 186] on td "hotned2016@gmail.com" at bounding box center [298, 191] width 141 height 24
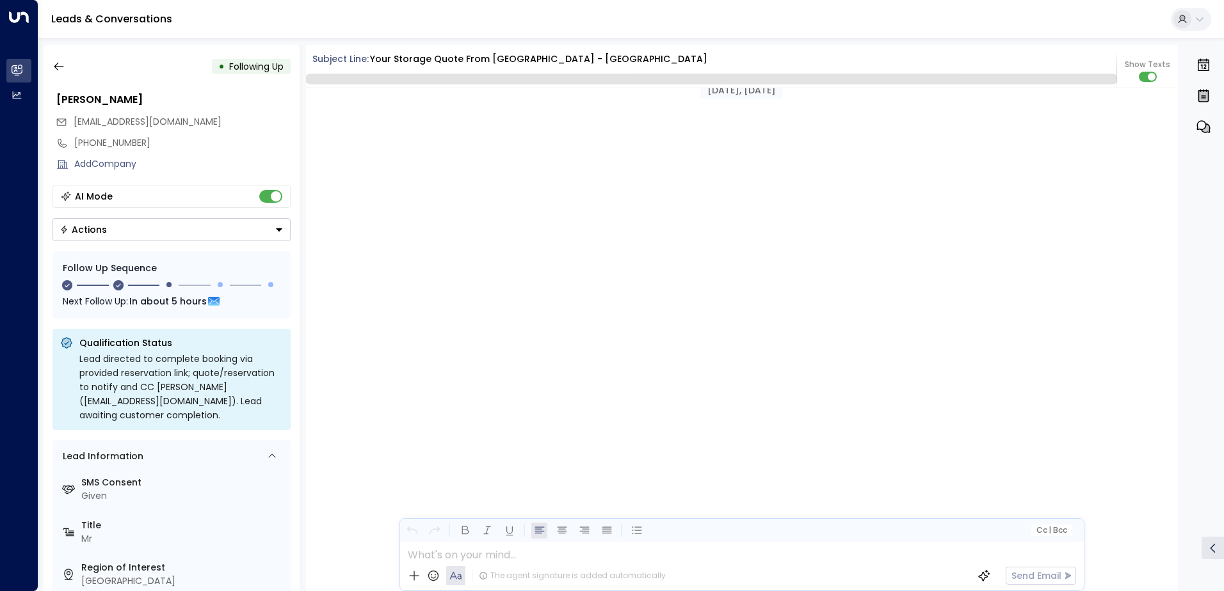
scroll to position [1220, 0]
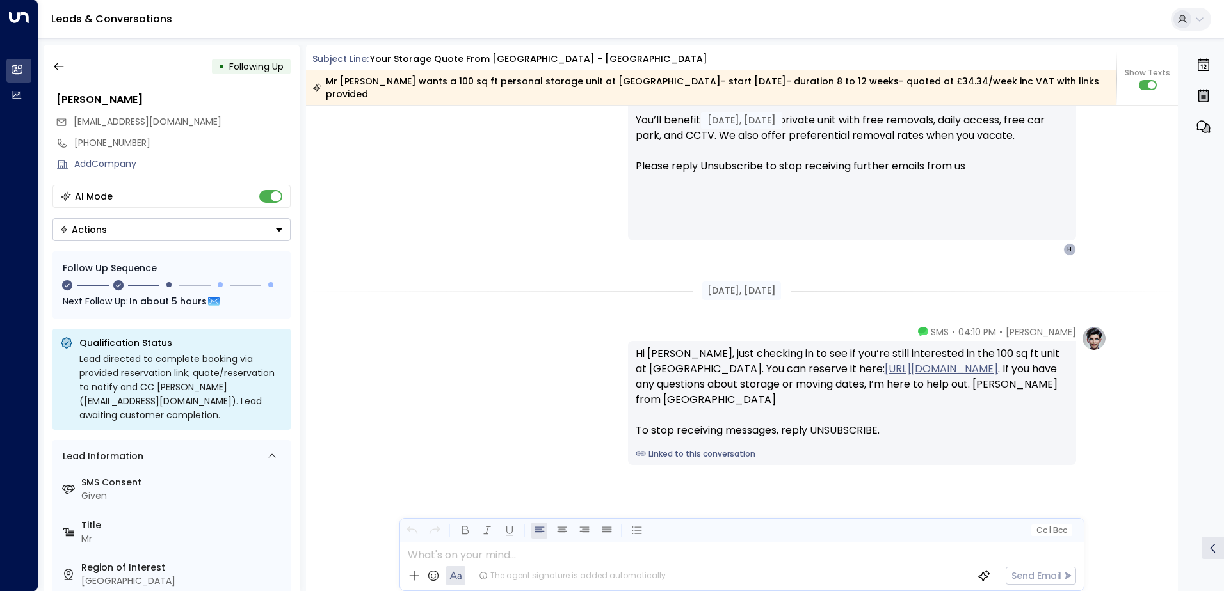
click at [108, 237] on button "Actions" at bounding box center [171, 229] width 238 height 23
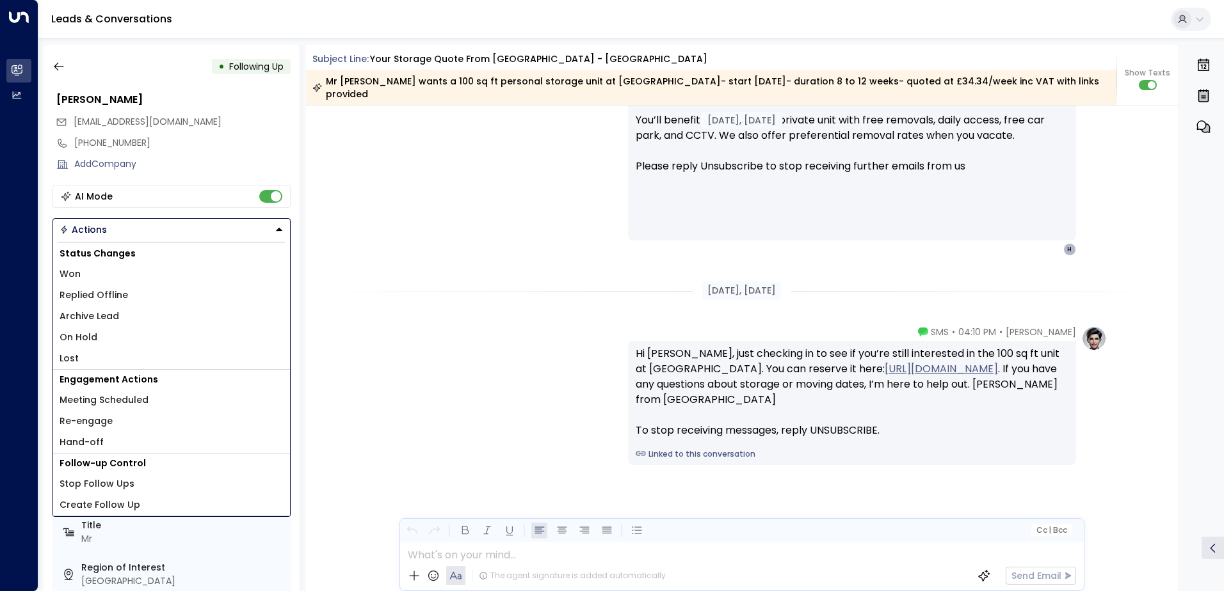
click at [87, 360] on li "Lost" at bounding box center [171, 358] width 237 height 21
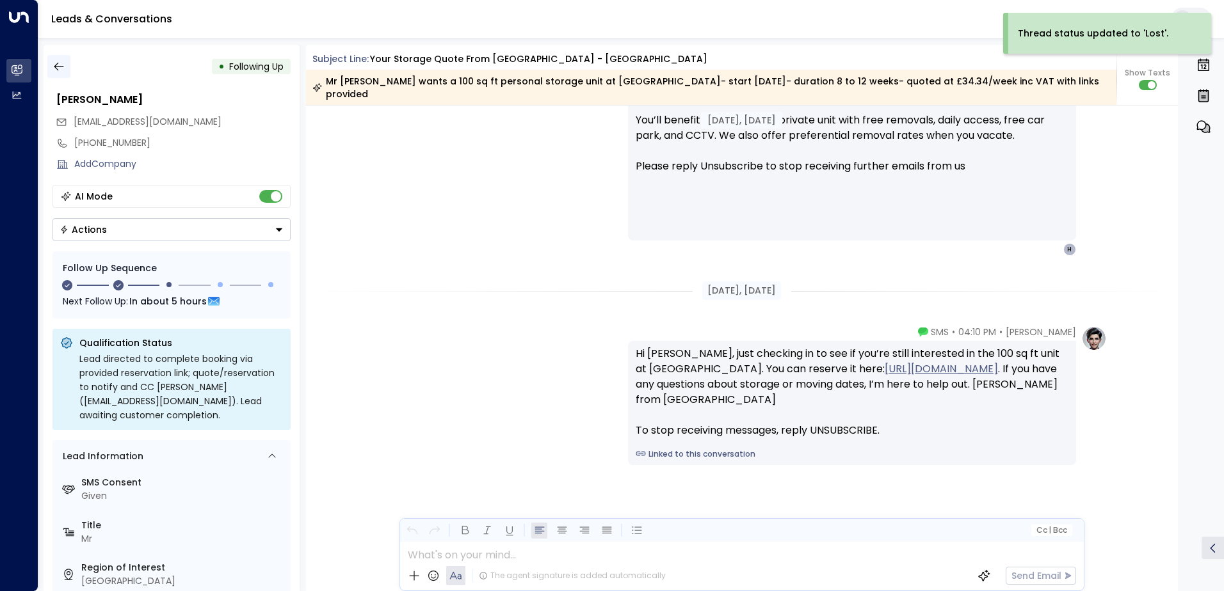
click at [59, 64] on icon "button" at bounding box center [58, 66] width 13 height 13
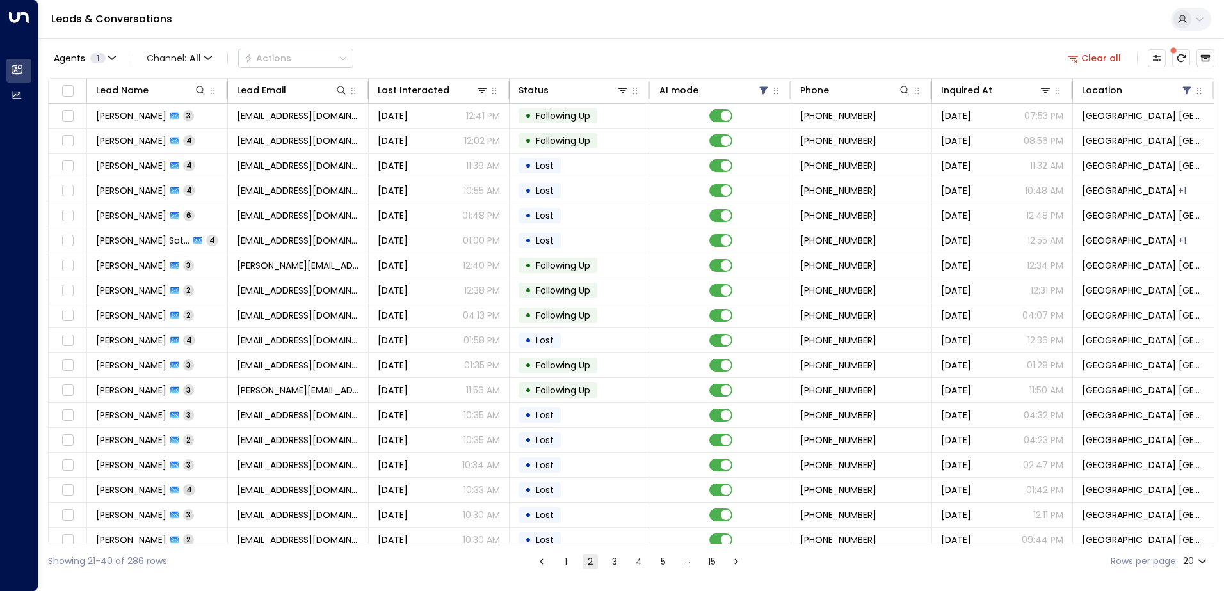
click at [555, 563] on ul "1 2 3 4 5 … 15" at bounding box center [638, 562] width 211 height 16
click at [571, 563] on button "1" at bounding box center [565, 561] width 15 height 15
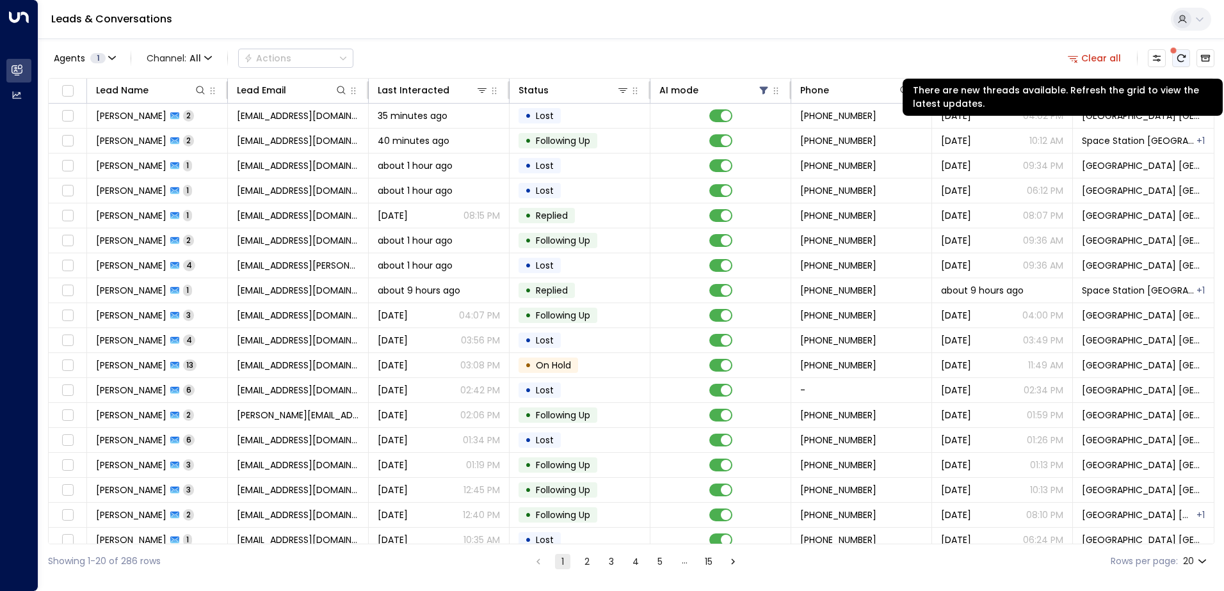
click at [1187, 54] on button "There are new threads available. Refresh the grid to view the latest updates." at bounding box center [1181, 58] width 18 height 18
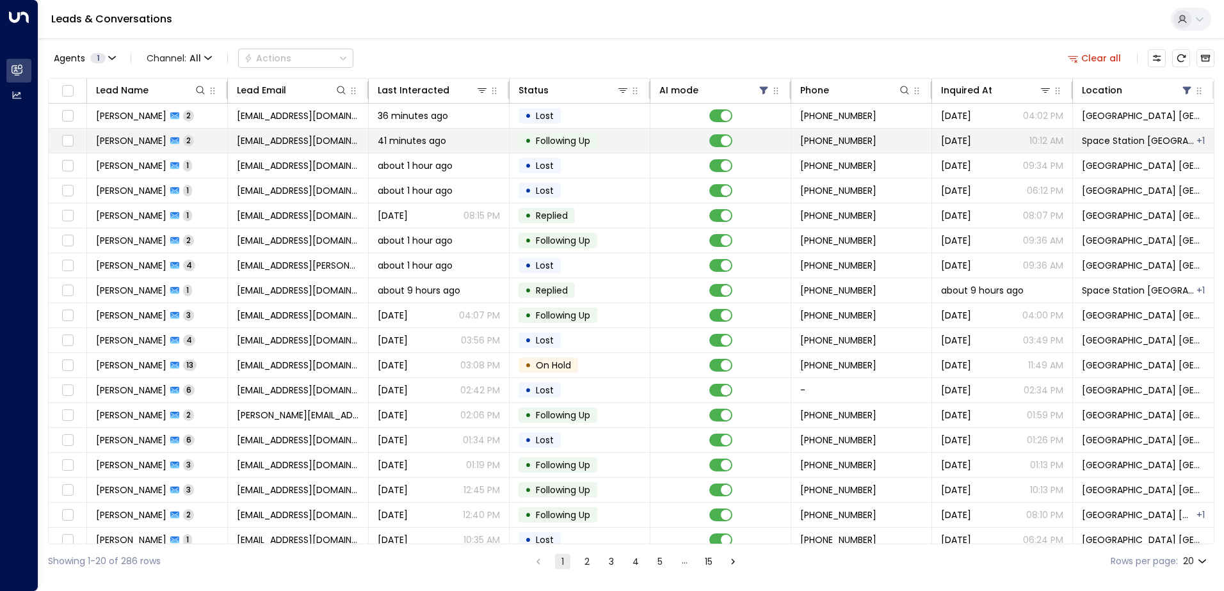
click at [254, 145] on span "[EMAIL_ADDRESS][DOMAIN_NAME]" at bounding box center [298, 140] width 122 height 13
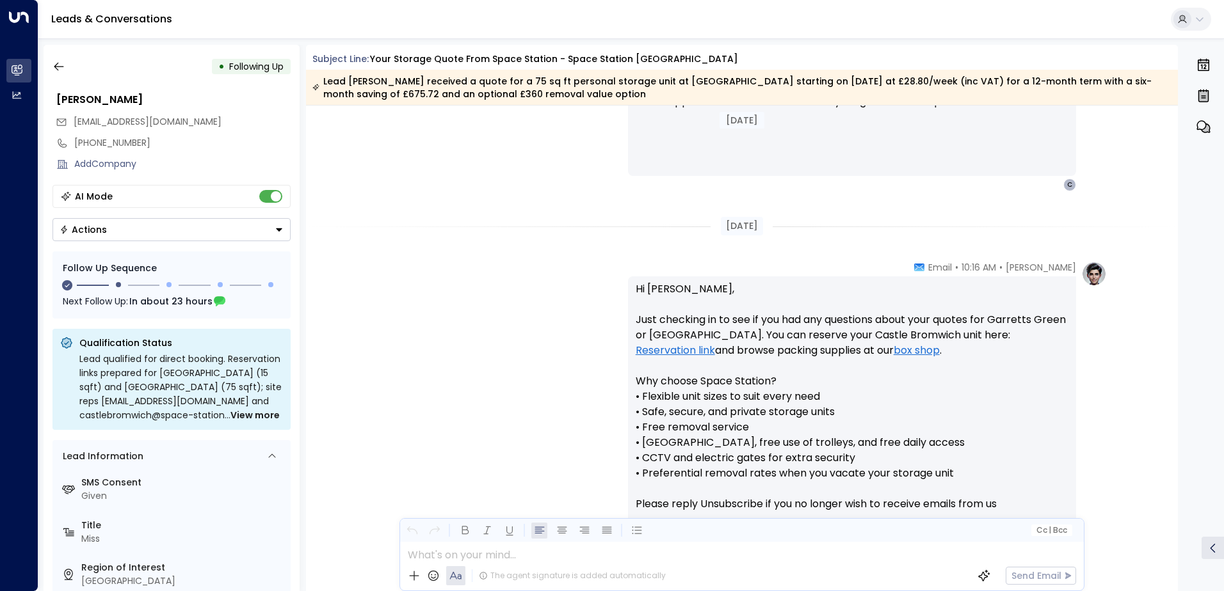
scroll to position [997, 0]
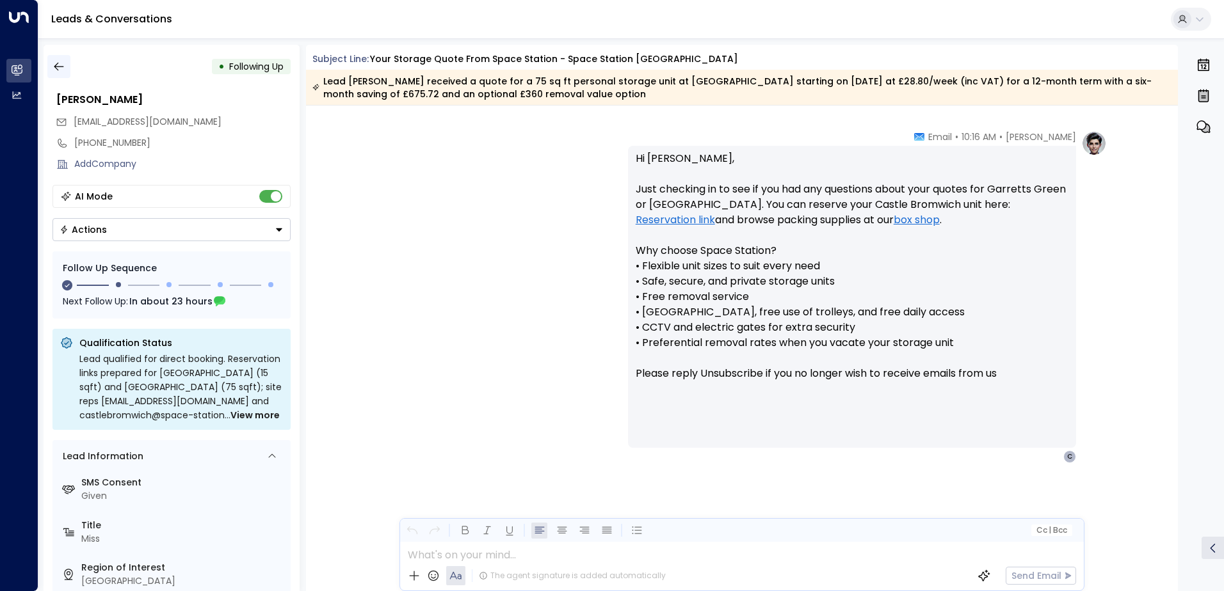
click at [60, 73] on button "button" at bounding box center [58, 66] width 23 height 23
